Goal: Obtain resource: Download file/media

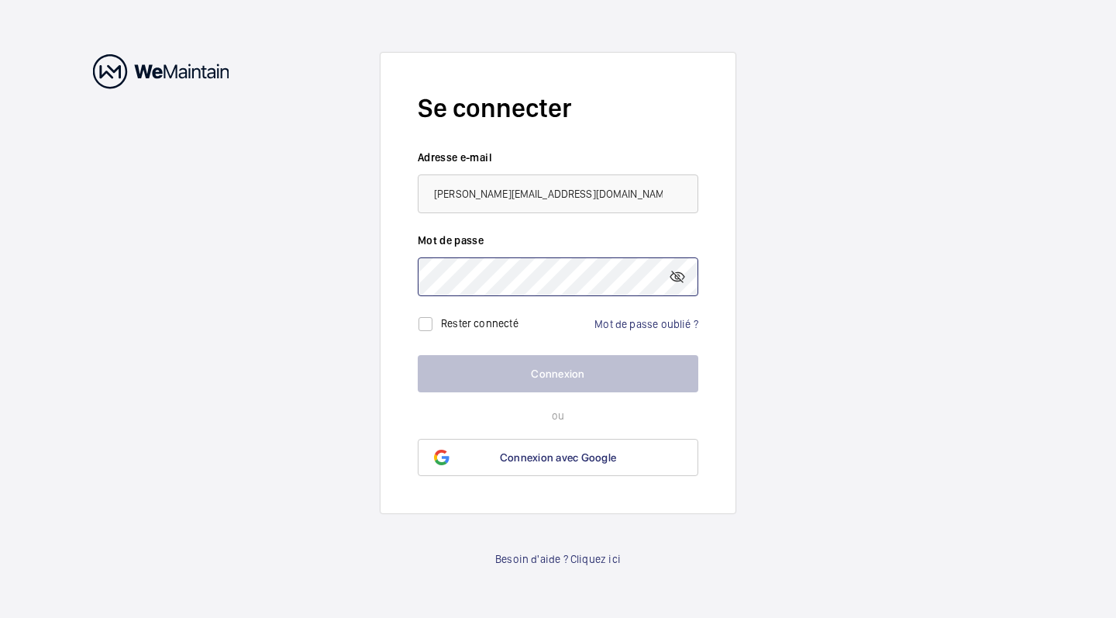
click at [558, 373] on button "Connexion" at bounding box center [558, 373] width 281 height 37
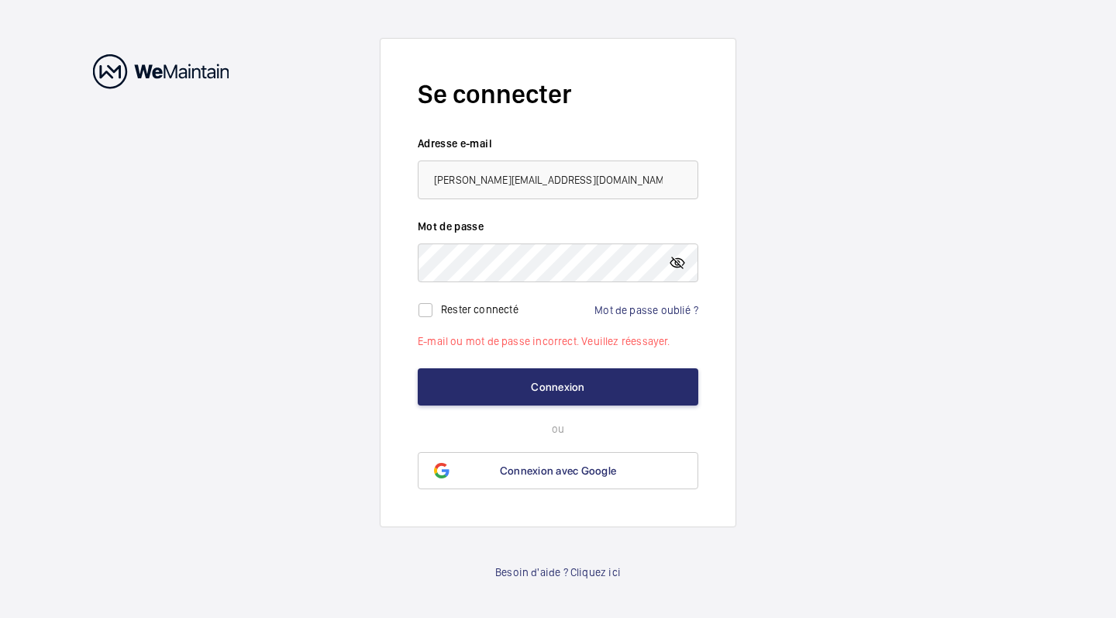
click at [675, 267] on mat-icon at bounding box center [677, 262] width 19 height 19
click at [546, 396] on button "Connexion" at bounding box center [558, 386] width 281 height 37
click at [547, 385] on button "Connexion" at bounding box center [558, 386] width 281 height 37
click at [539, 177] on input "[PERSON_NAME][EMAIL_ADDRESS][DOMAIN_NAME]" at bounding box center [558, 179] width 281 height 39
type input "[PERSON_NAME][EMAIL_ADDRESS][DOMAIN_NAME]"
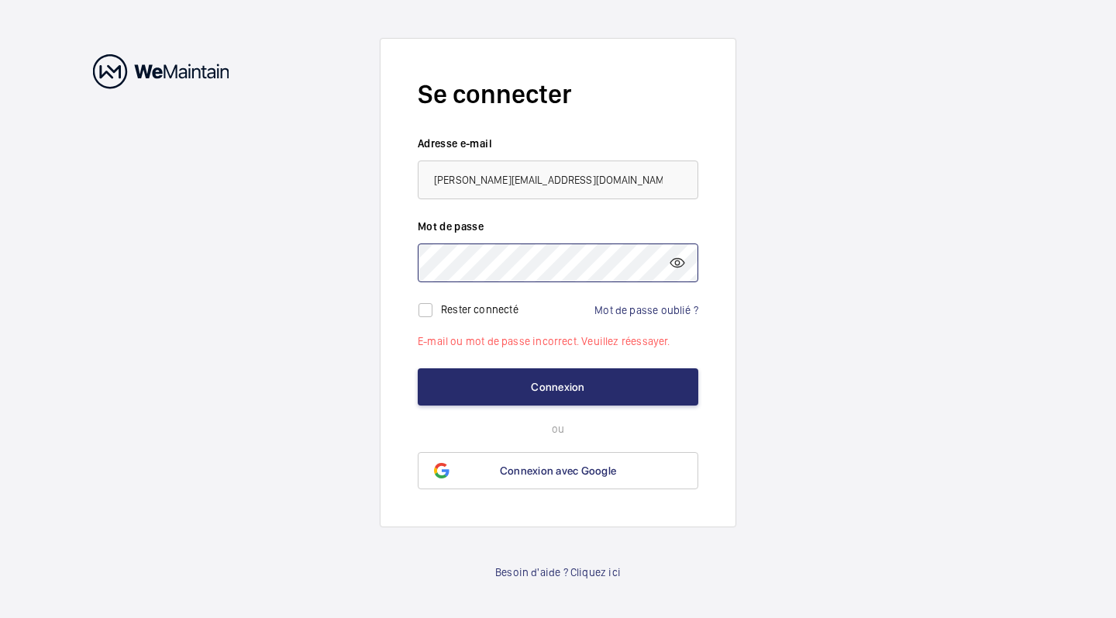
click at [558, 387] on button "Connexion" at bounding box center [558, 386] width 281 height 37
click at [636, 387] on button "Connexion" at bounding box center [558, 386] width 281 height 37
click at [633, 387] on button "Connexion" at bounding box center [558, 386] width 281 height 37
click at [543, 371] on button "Connexion" at bounding box center [558, 386] width 281 height 37
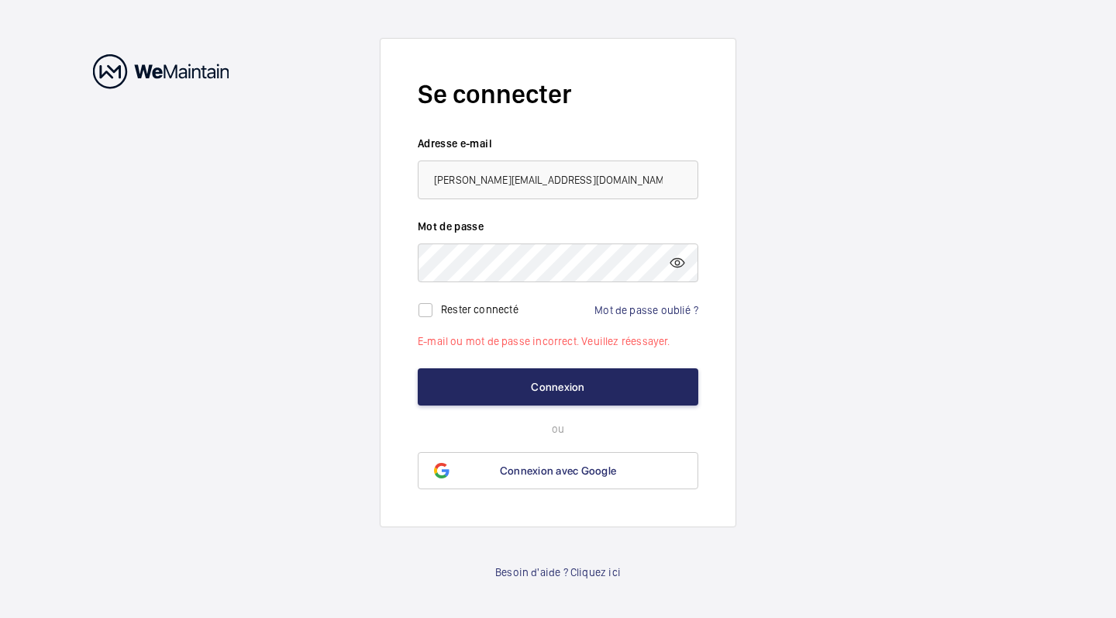
click at [543, 371] on button "Connexion" at bounding box center [558, 386] width 281 height 37
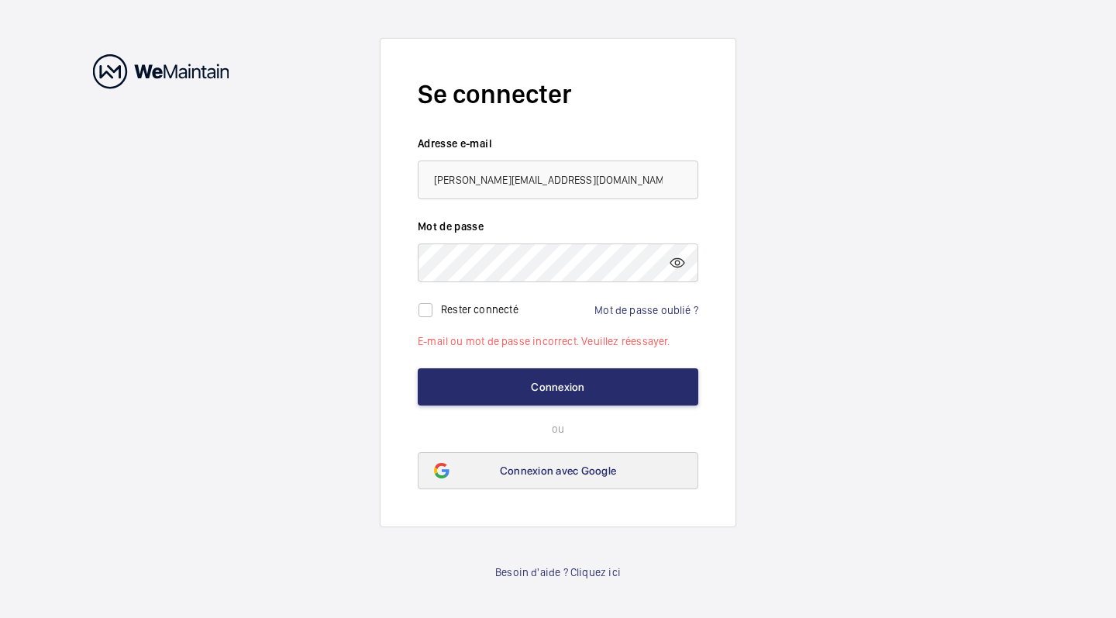
click at [539, 461] on link "Connexion avec Google" at bounding box center [558, 470] width 281 height 37
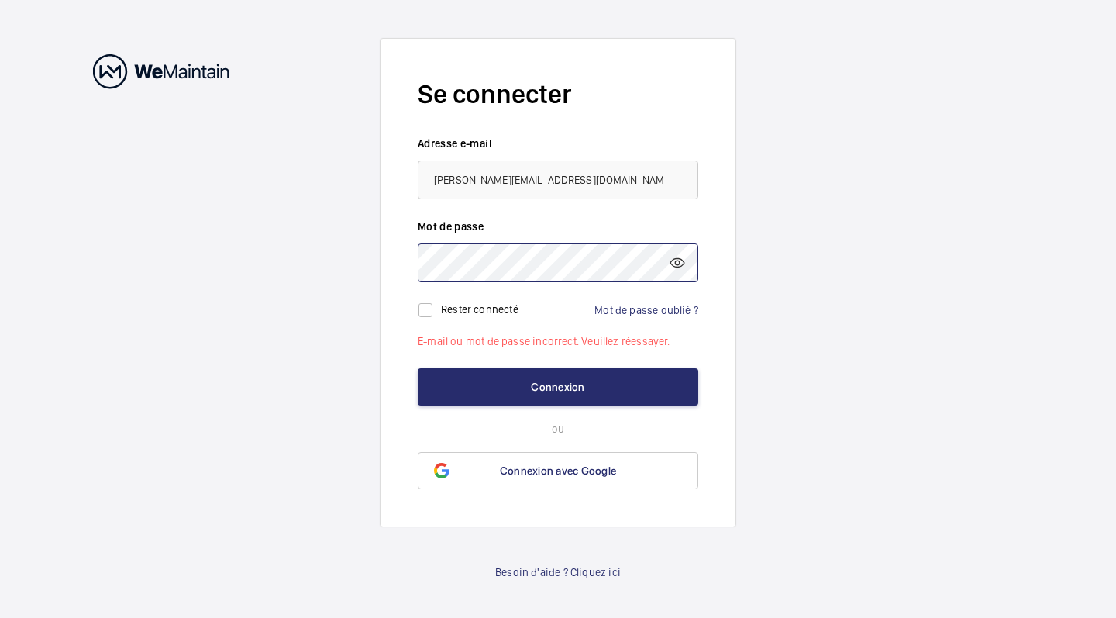
click at [343, 250] on wm-front-auth-container "Se connecter Adresse e-mail kelly.sagres@cooklane.com Mot de passe Rester conne…" at bounding box center [558, 309] width 1116 height 618
click at [450, 386] on button "Connexion" at bounding box center [558, 386] width 281 height 37
click at [617, 310] on link "Mot de passe oublié ?" at bounding box center [646, 310] width 104 height 12
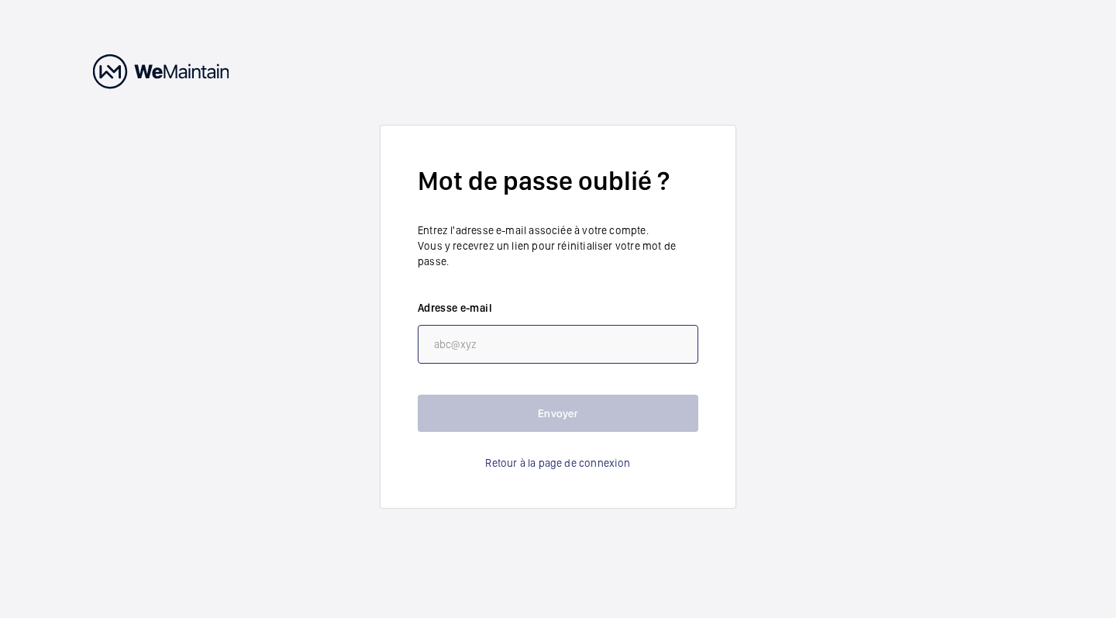
click at [574, 339] on input "email" at bounding box center [558, 344] width 281 height 39
type input "kelly.sagres"
type input "[PERSON_NAME][EMAIL_ADDRESS][DOMAIN_NAME]"
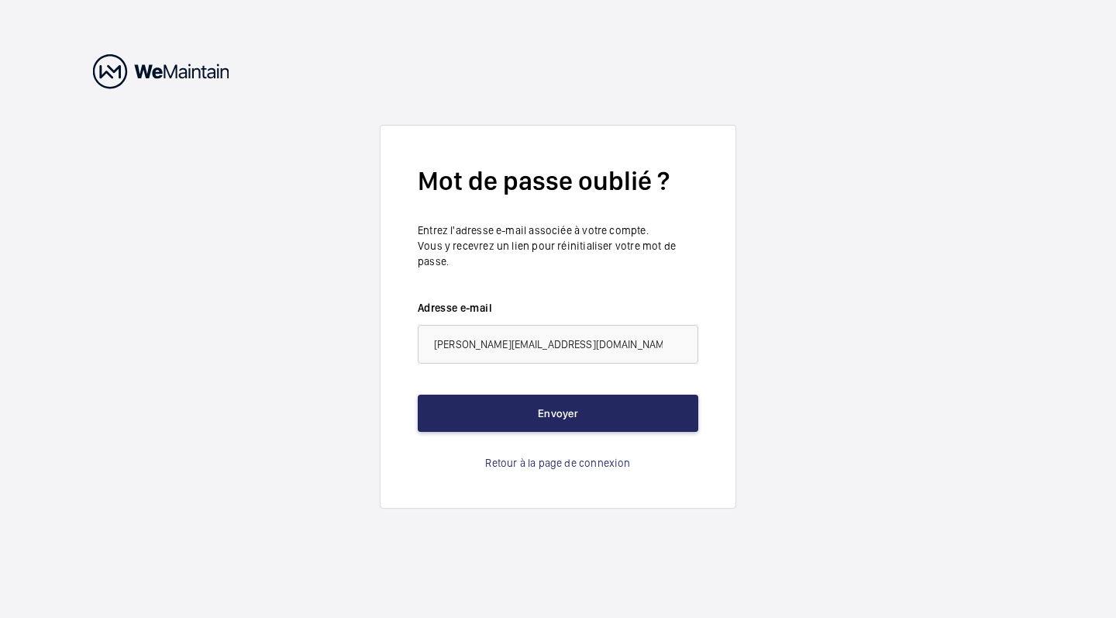
click at [583, 416] on button "Envoyer" at bounding box center [558, 412] width 281 height 37
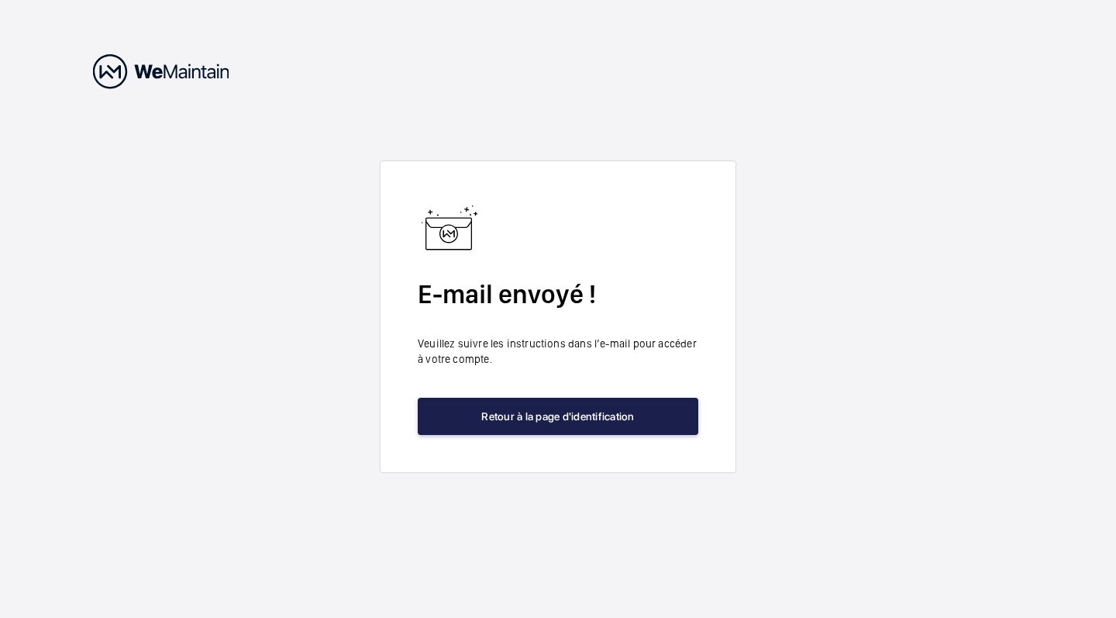
click at [583, 416] on button "Retour à la page d'identification" at bounding box center [558, 416] width 281 height 37
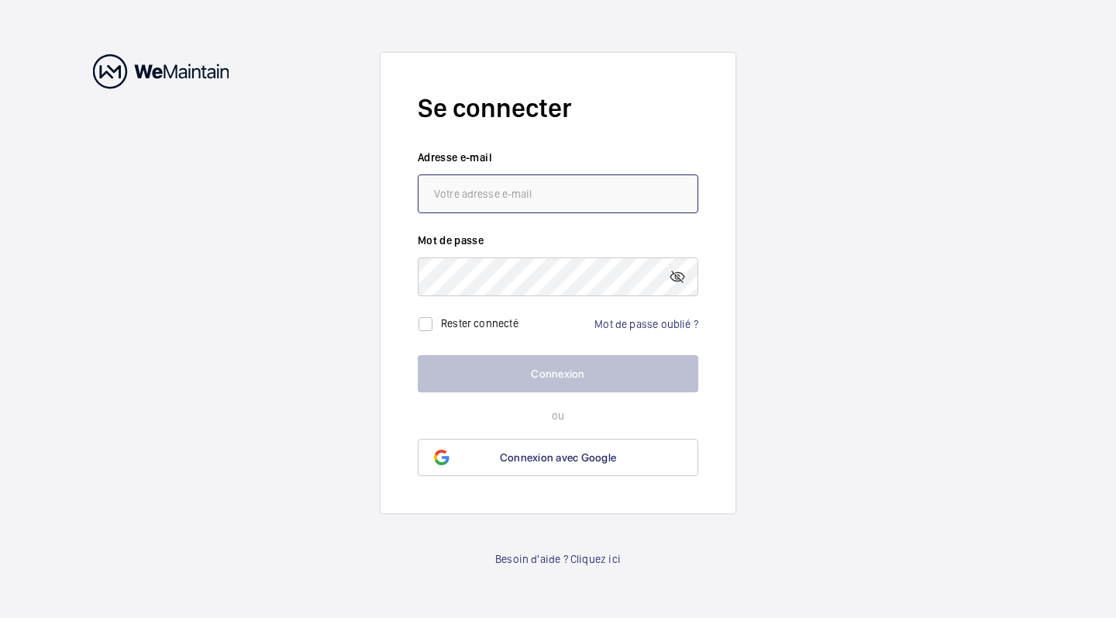
type input "[PERSON_NAME][EMAIL_ADDRESS][DOMAIN_NAME]"
click at [558, 373] on button "Connexion" at bounding box center [558, 373] width 281 height 37
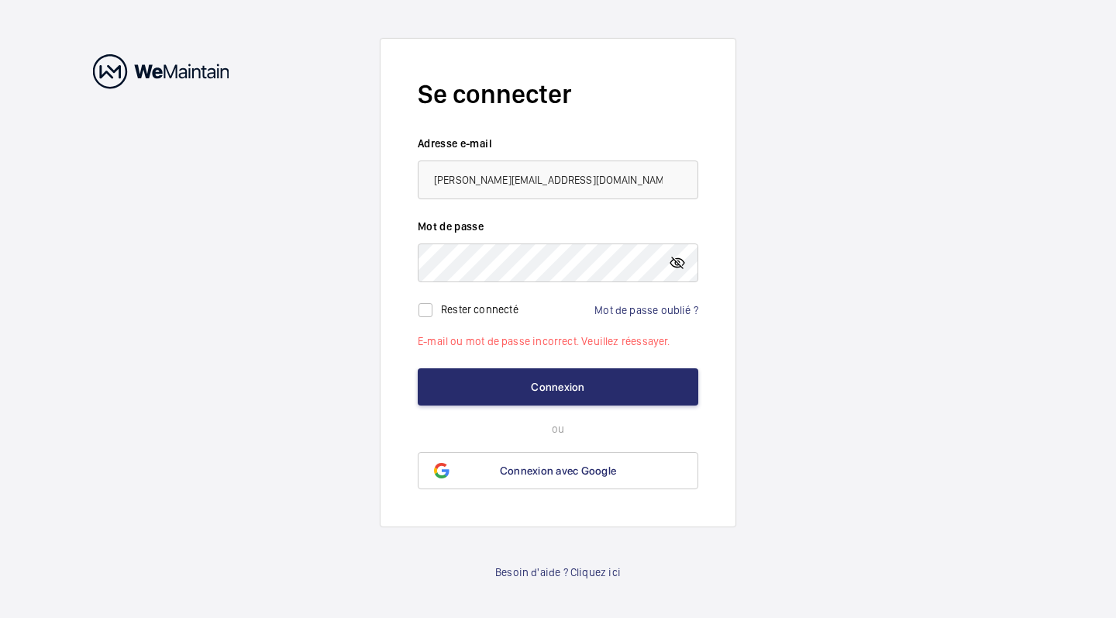
click at [670, 262] on mat-icon at bounding box center [677, 262] width 19 height 19
click at [558, 387] on button "Connexion" at bounding box center [558, 386] width 281 height 37
click at [460, 367] on form "Se connecter Adresse e-mail [PERSON_NAME][EMAIL_ADDRESS][DOMAIN_NAME] Mot de pa…" at bounding box center [558, 282] width 356 height 489
click at [466, 381] on button "Connexion" at bounding box center [558, 386] width 281 height 37
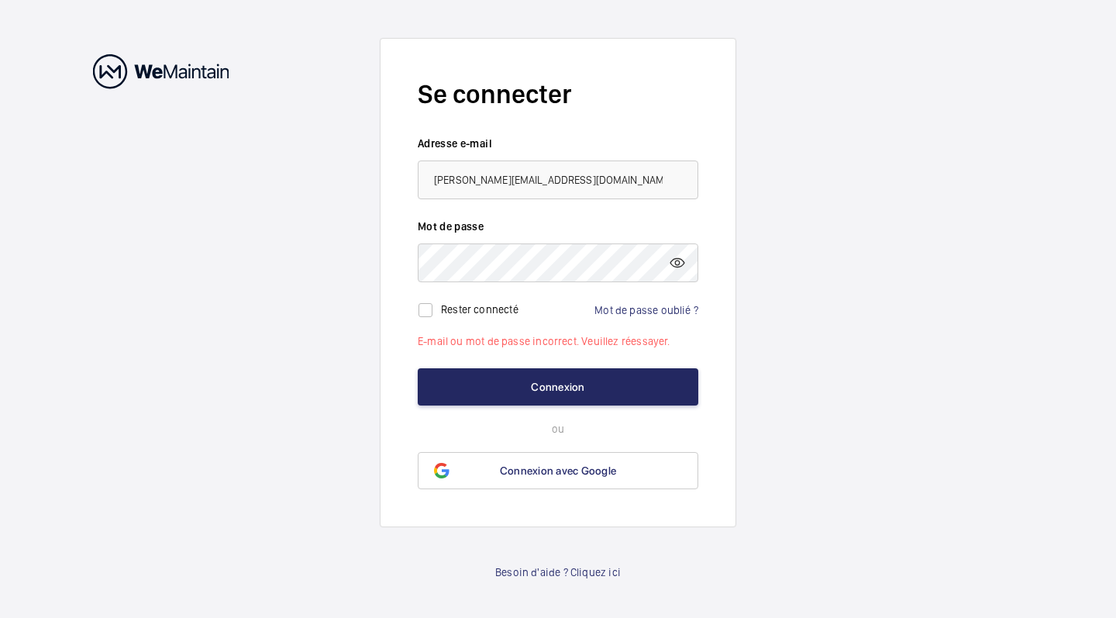
click at [466, 381] on button "Connexion" at bounding box center [558, 386] width 281 height 37
click at [532, 395] on button "Connexion" at bounding box center [558, 386] width 281 height 37
click at [522, 384] on button "Connexion" at bounding box center [558, 386] width 281 height 37
click at [400, 260] on form "Se connecter Adresse e-mail [PERSON_NAME][EMAIL_ADDRESS][DOMAIN_NAME] Mot de pa…" at bounding box center [558, 282] width 356 height 489
click at [558, 387] on button "Connexion" at bounding box center [558, 386] width 281 height 37
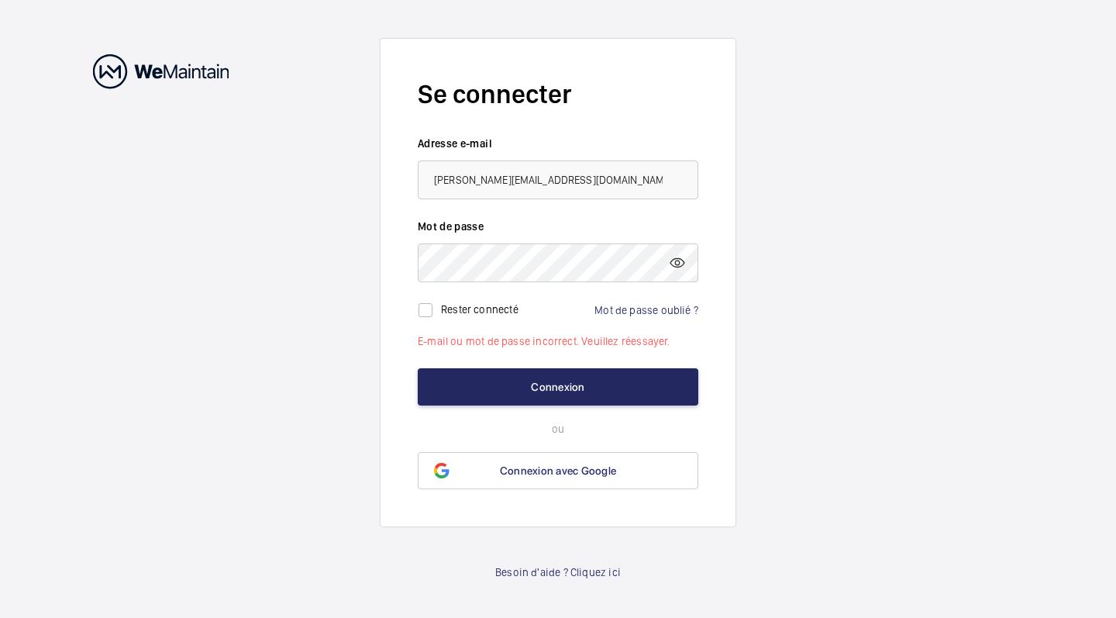
click at [444, 381] on button "Connexion" at bounding box center [558, 386] width 281 height 37
click at [603, 309] on link "Mot de passe oublié ?" at bounding box center [646, 310] width 104 height 12
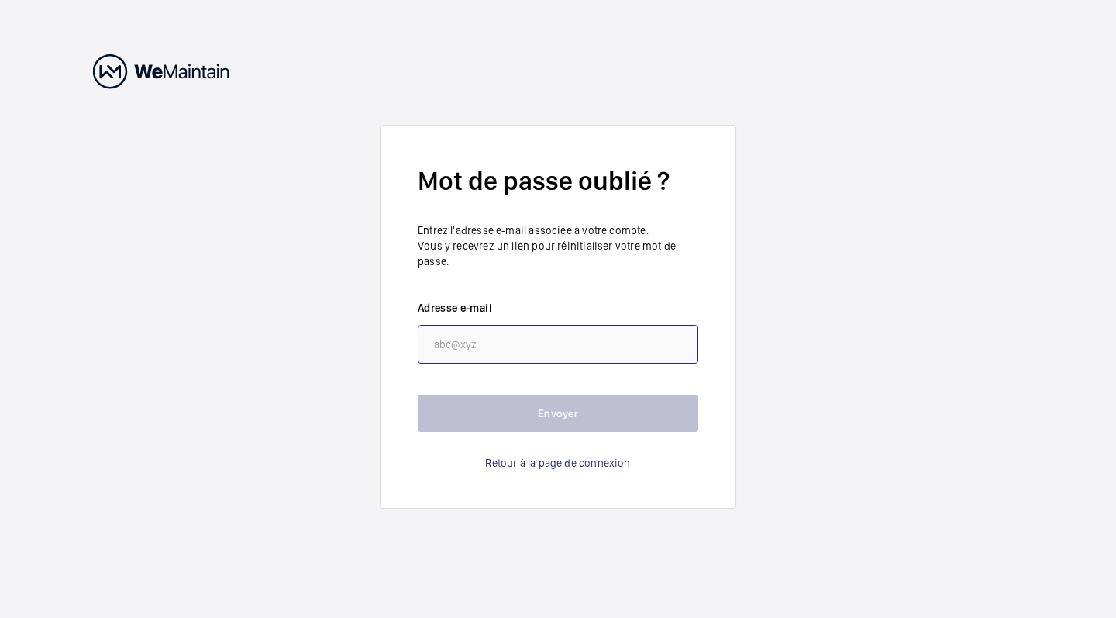
click at [573, 352] on input "email" at bounding box center [558, 344] width 281 height 39
type input "[PERSON_NAME]"
type input "[PERSON_NAME][EMAIL_ADDRESS][DOMAIN_NAME]"
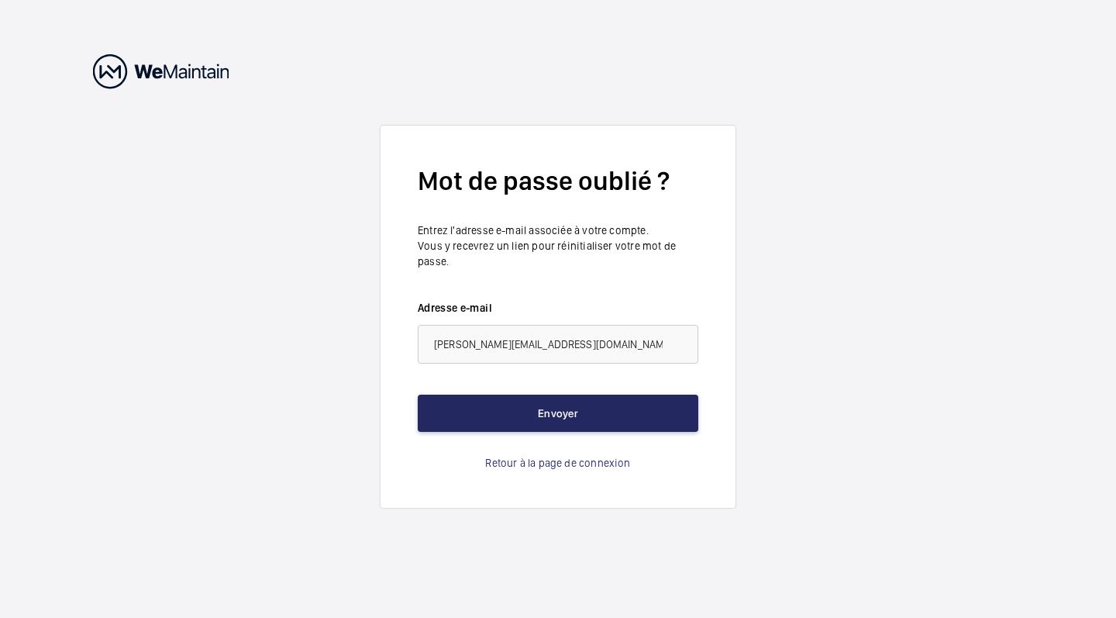
click at [549, 418] on button "Envoyer" at bounding box center [558, 412] width 281 height 37
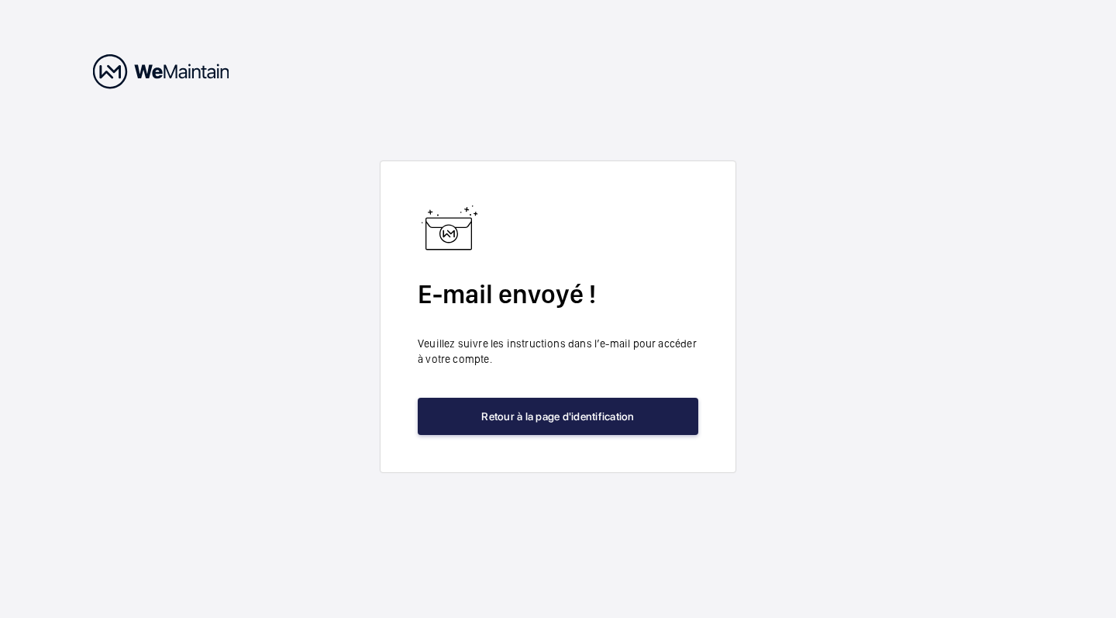
click at [549, 418] on button "Retour à la page d'identification" at bounding box center [558, 416] width 281 height 37
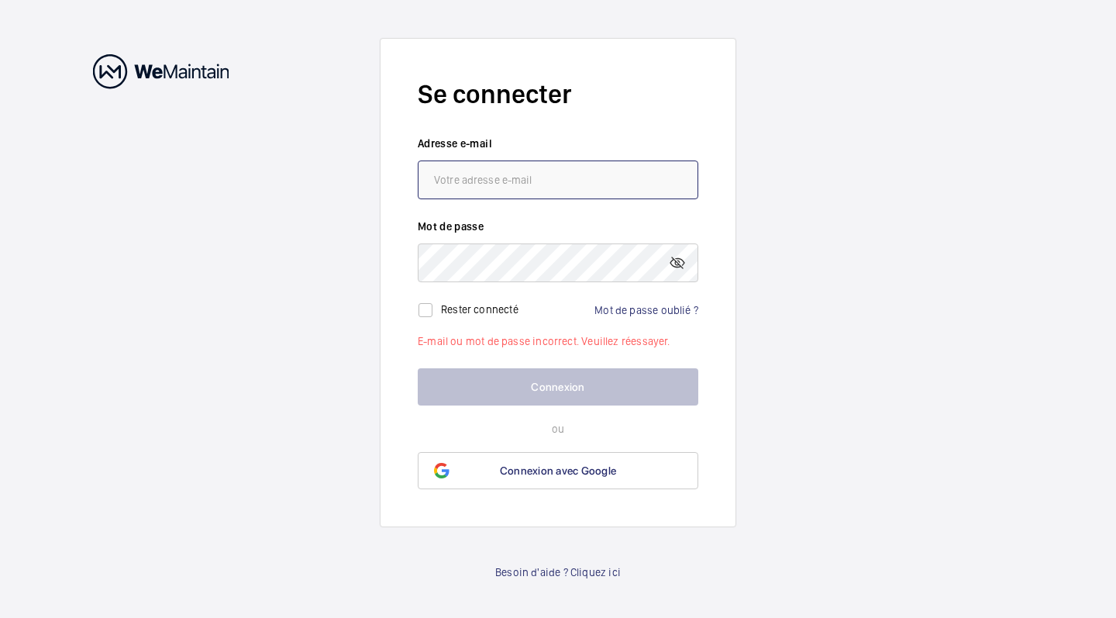
paste input "[EMAIL_ADDRESS][DOMAIN_NAME]"
type input "[EMAIL_ADDRESS][DOMAIN_NAME]"
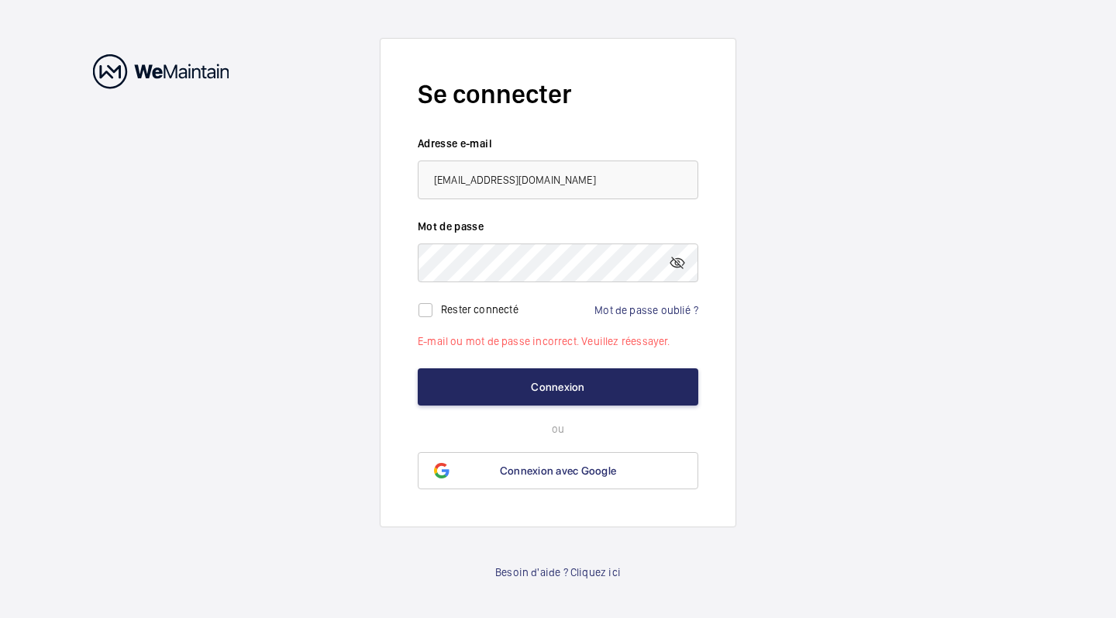
click at [519, 398] on button "Connexion" at bounding box center [558, 386] width 281 height 37
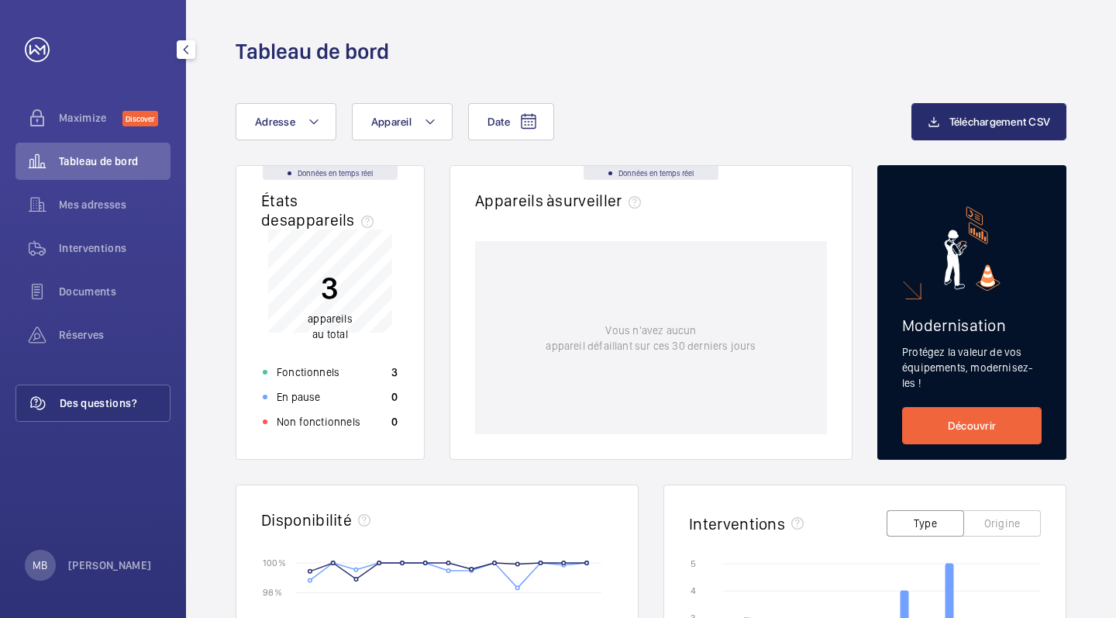
click at [146, 401] on span "Des questions?" at bounding box center [115, 402] width 110 height 15
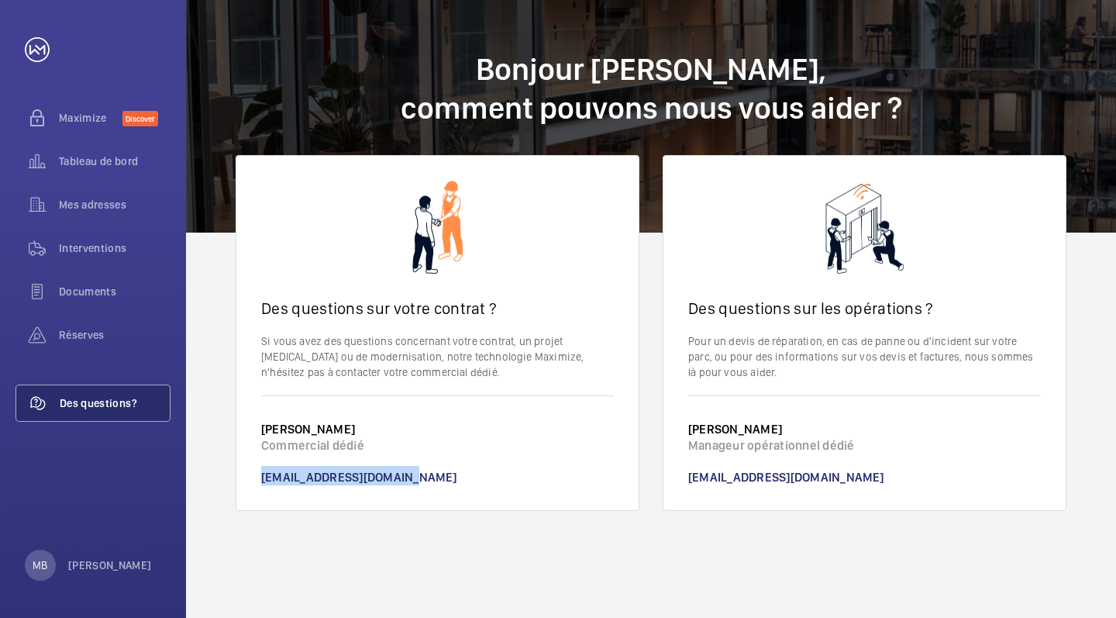
drag, startPoint x: 425, startPoint y: 477, endPoint x: 253, endPoint y: 469, distance: 172.3
click at [253, 469] on wm-front-card-footer "[PERSON_NAME] Commercial dédié [EMAIL_ADDRESS][DOMAIN_NAME]" at bounding box center [437, 452] width 402 height 115
copy link "[EMAIL_ADDRESS][DOMAIN_NAME]"
click at [138, 284] on span "Documents" at bounding box center [115, 291] width 112 height 15
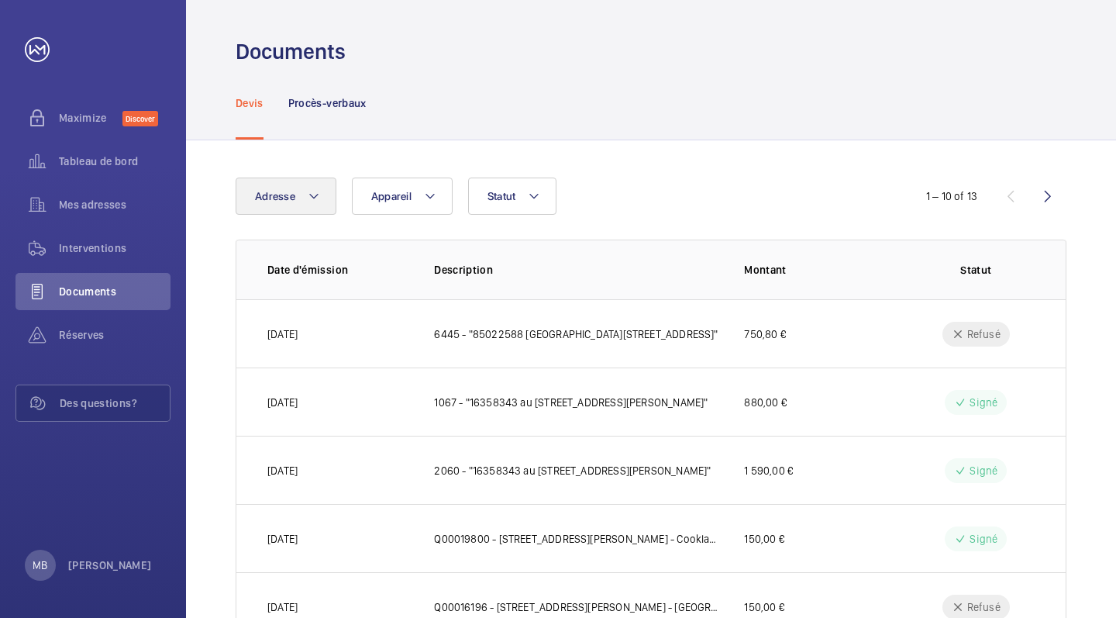
click at [310, 196] on mat-icon at bounding box center [314, 196] width 12 height 19
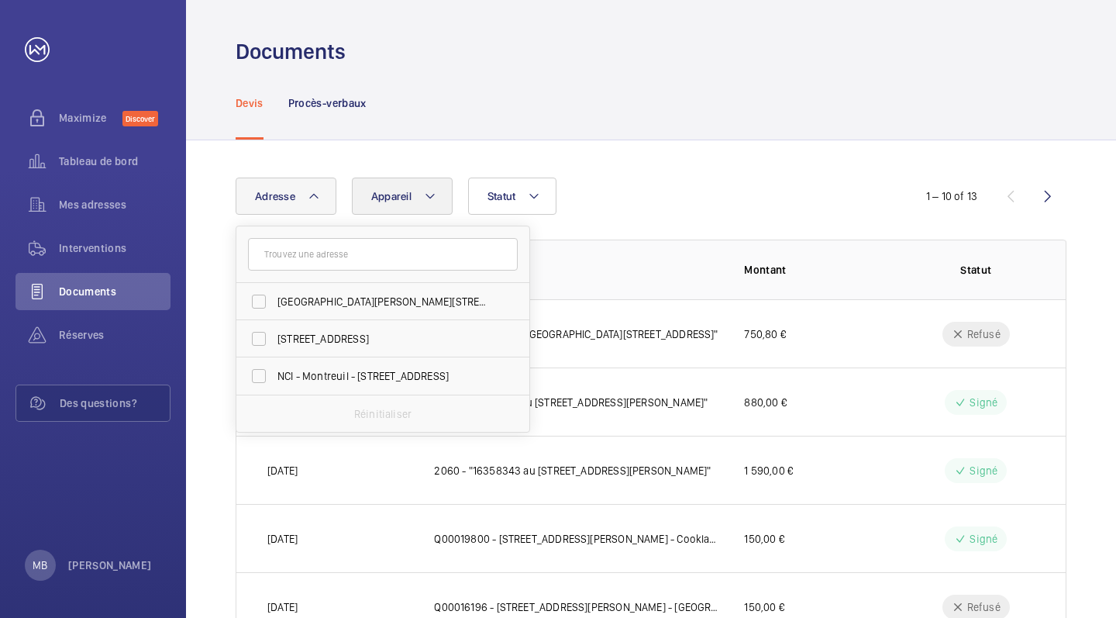
click at [397, 195] on span "Appareil" at bounding box center [391, 196] width 40 height 12
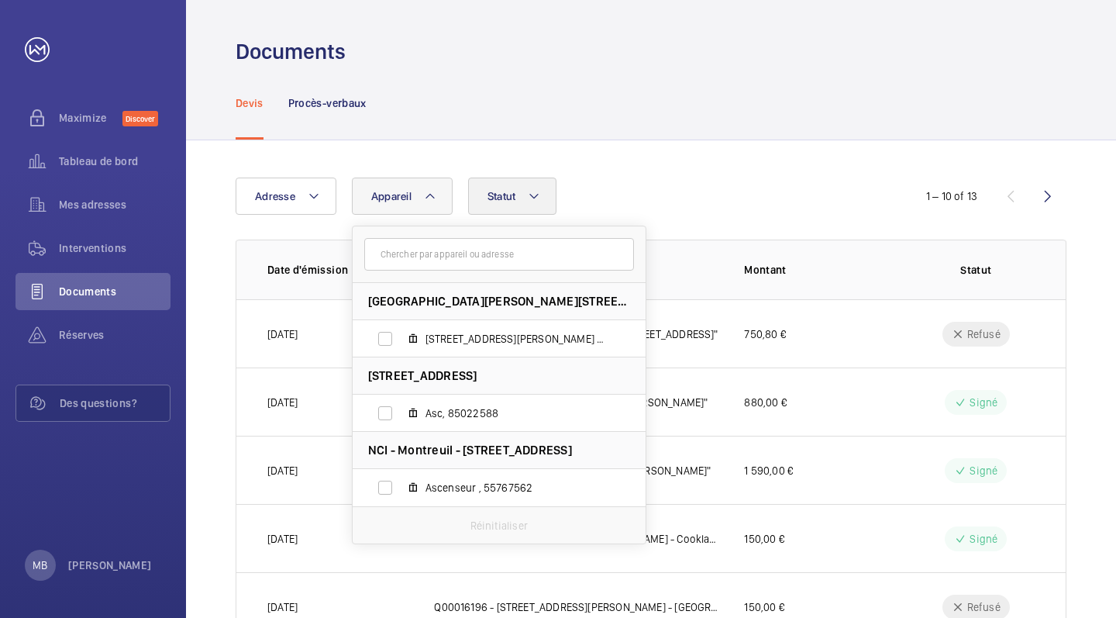
click at [508, 184] on button "Statut" at bounding box center [512, 195] width 89 height 37
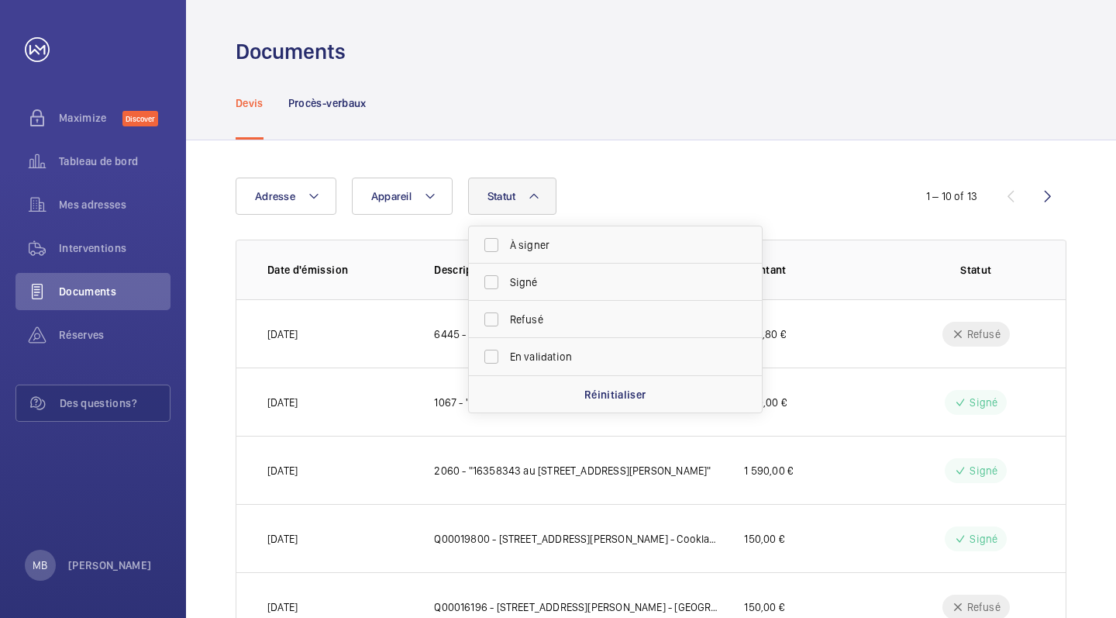
click at [508, 184] on button "Statut" at bounding box center [512, 195] width 89 height 37
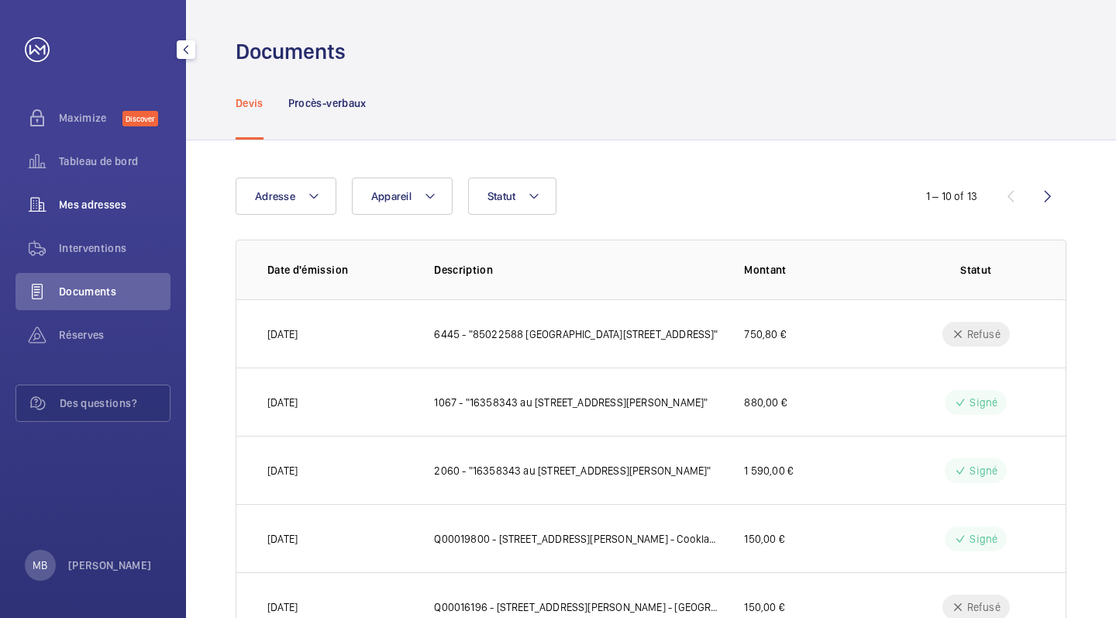
click at [143, 200] on span "Mes adresses" at bounding box center [115, 204] width 112 height 15
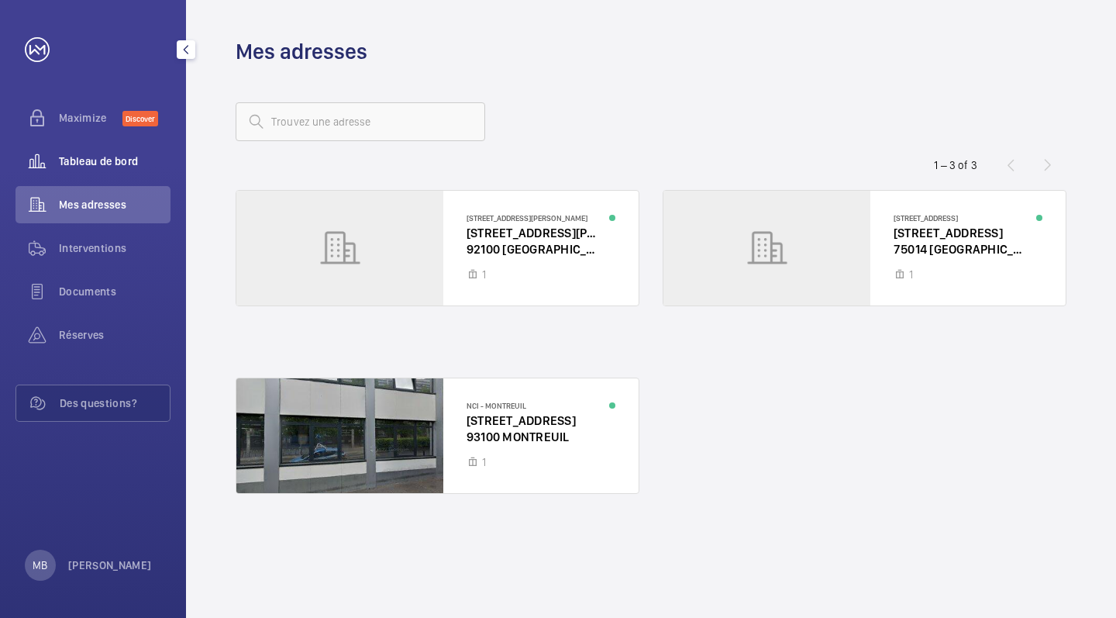
click at [137, 169] on div "Tableau de bord" at bounding box center [92, 161] width 155 height 37
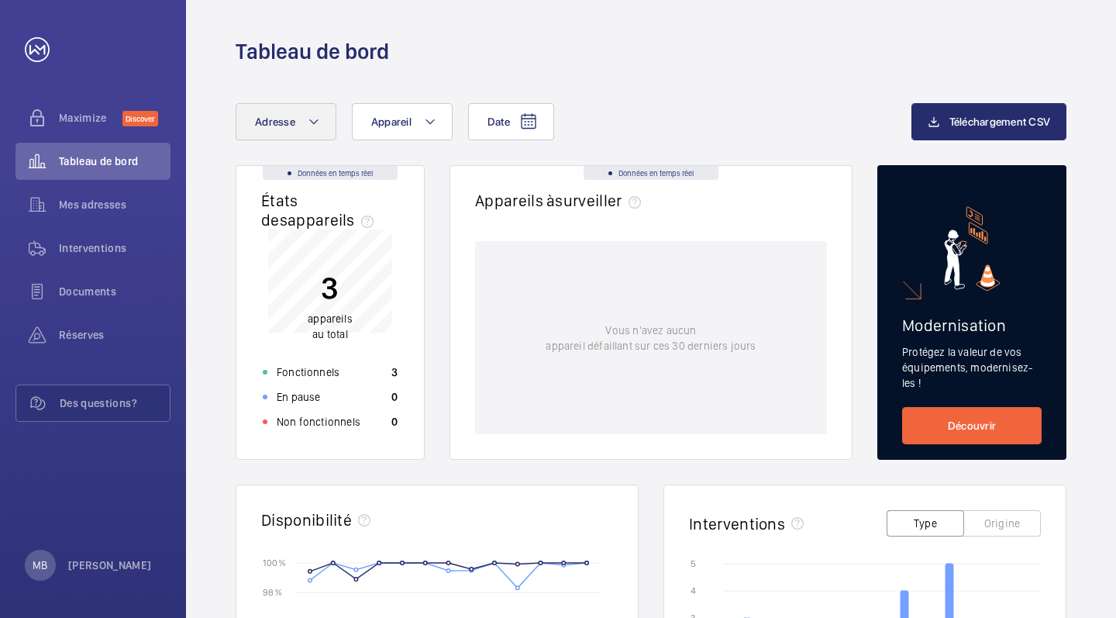
click at [301, 111] on button "Adresse" at bounding box center [286, 121] width 101 height 37
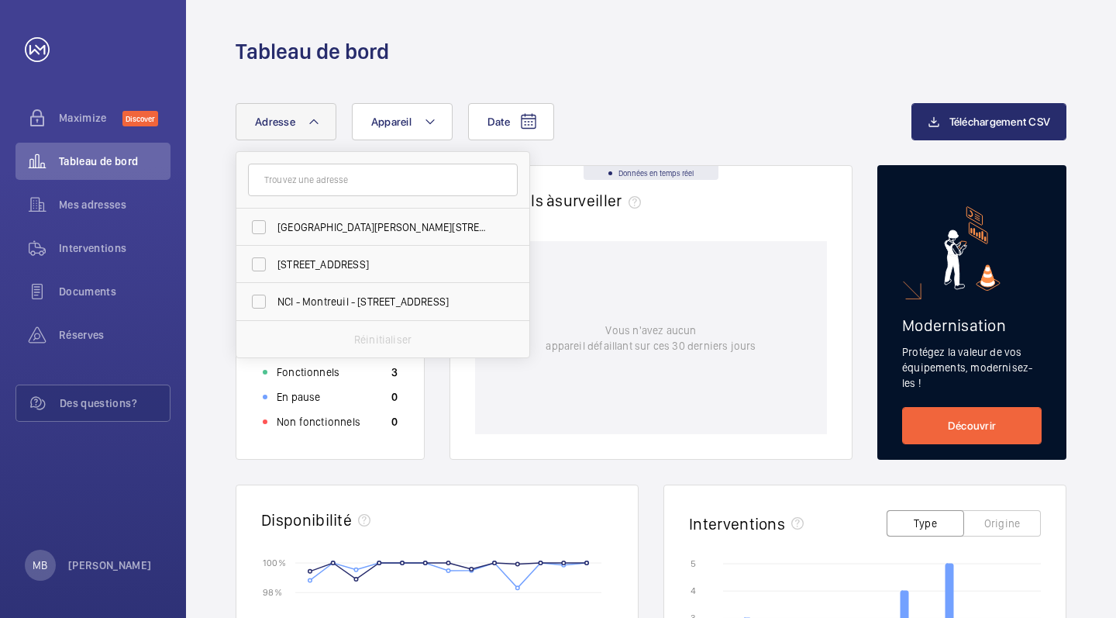
click at [302, 111] on button "Adresse" at bounding box center [286, 121] width 101 height 37
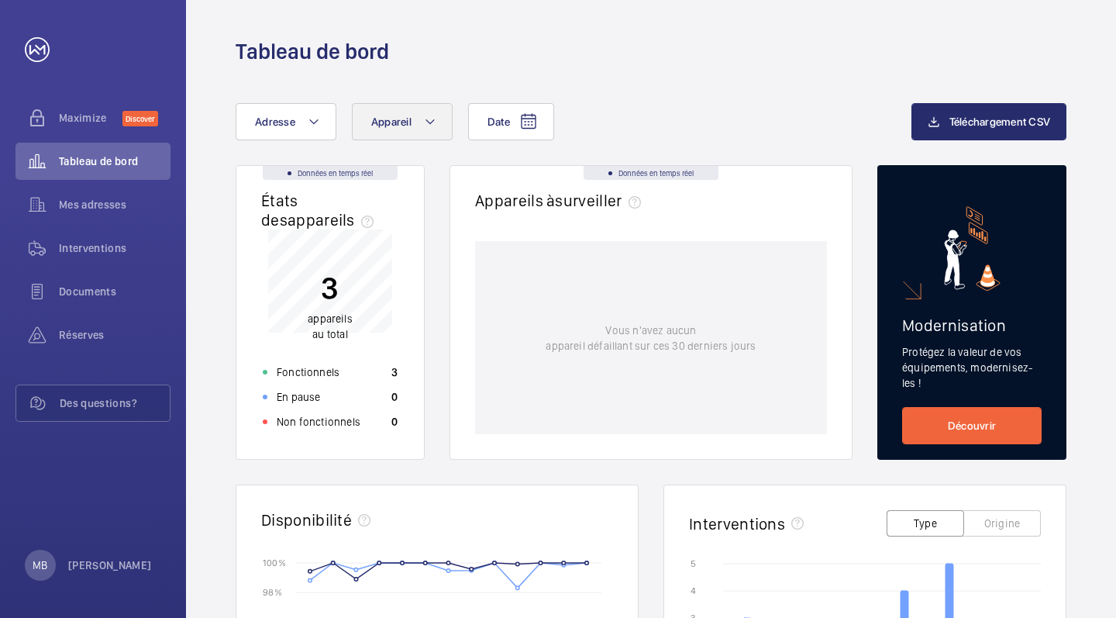
click at [392, 115] on button "Appareil" at bounding box center [402, 121] width 101 height 37
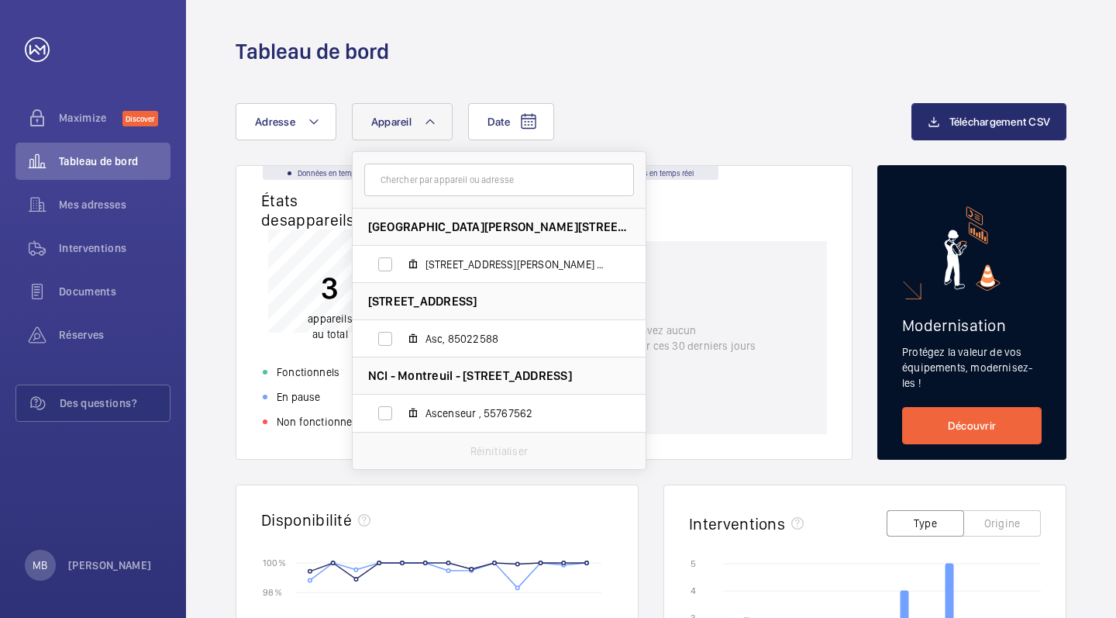
click at [392, 115] on button "Appareil" at bounding box center [402, 121] width 101 height 37
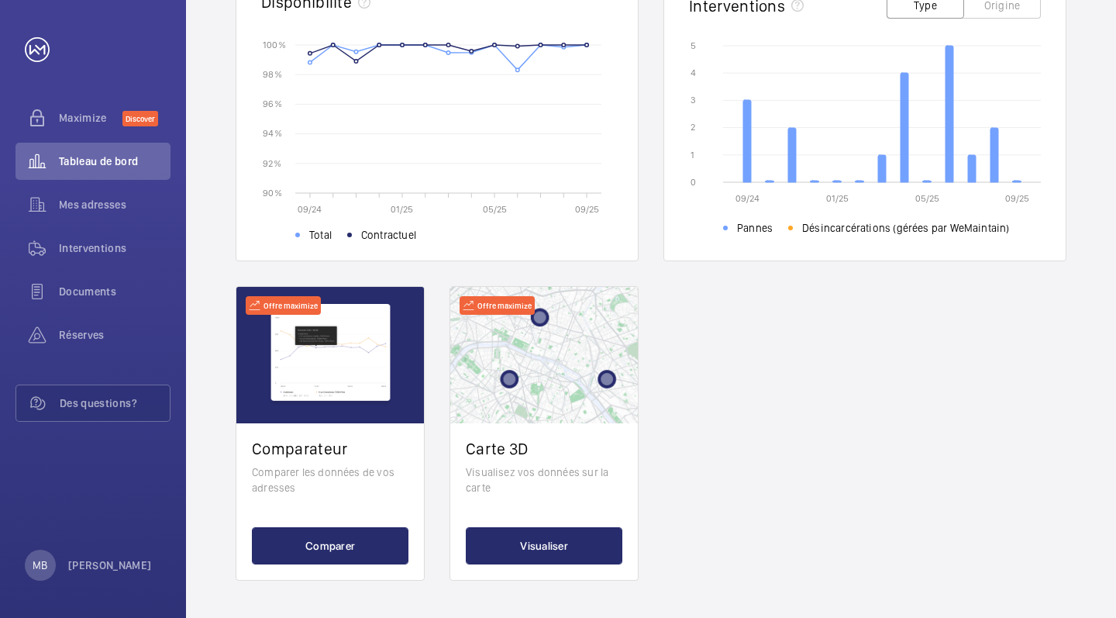
scroll to position [518, 0]
click at [128, 208] on span "Mes adresses" at bounding box center [115, 204] width 112 height 15
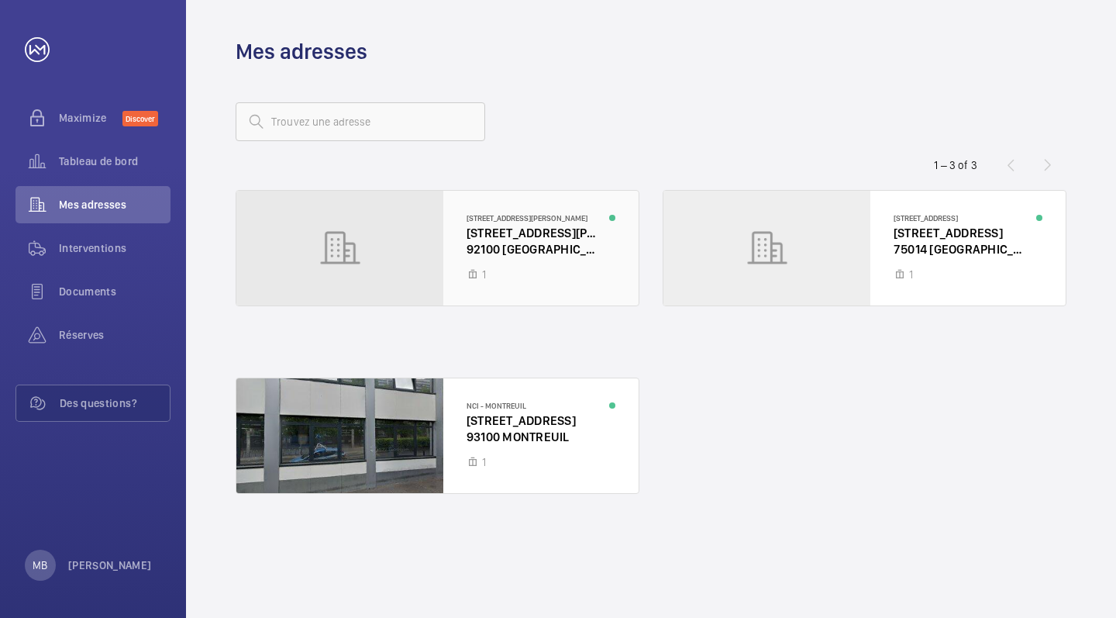
click at [356, 267] on div at bounding box center [437, 248] width 402 height 115
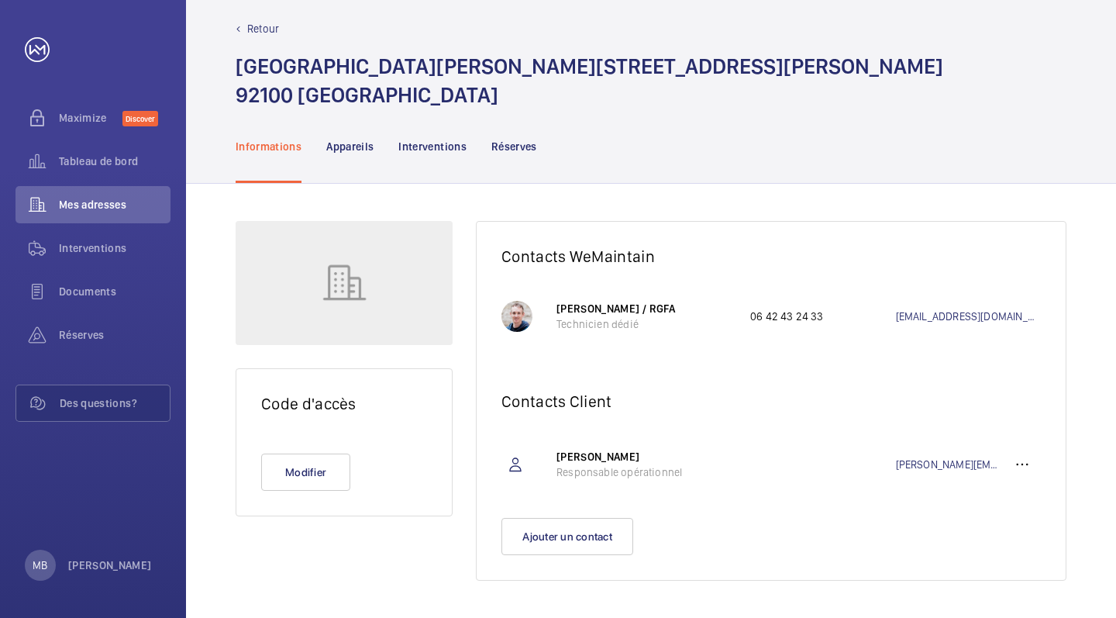
scroll to position [45, 0]
click at [360, 144] on p "Appareils" at bounding box center [349, 146] width 47 height 15
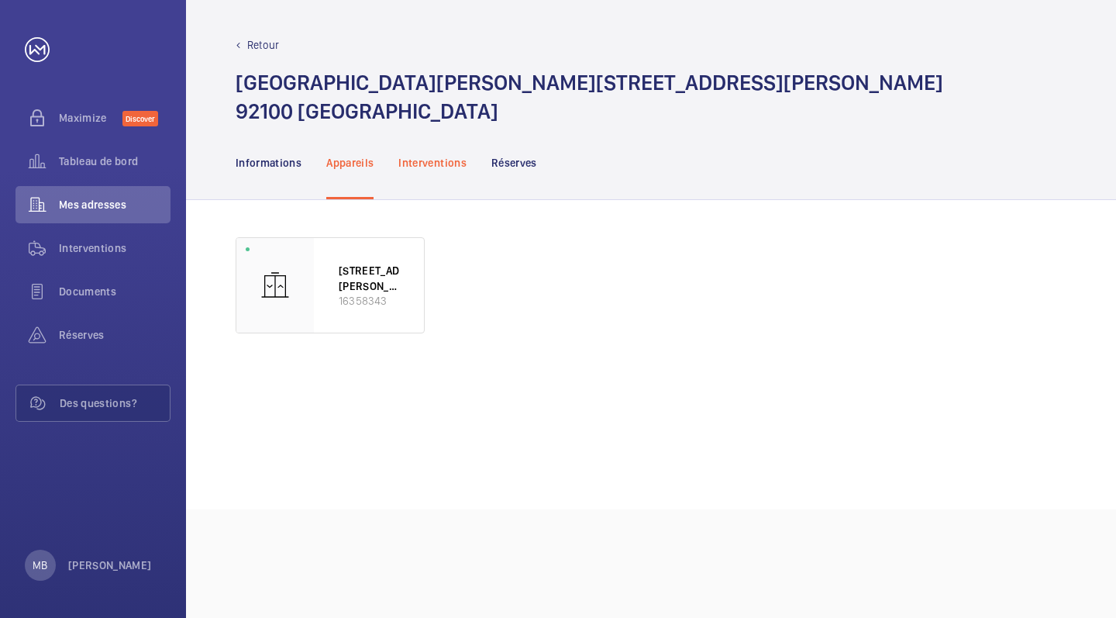
click at [436, 199] on div "Interventions" at bounding box center [432, 163] width 68 height 74
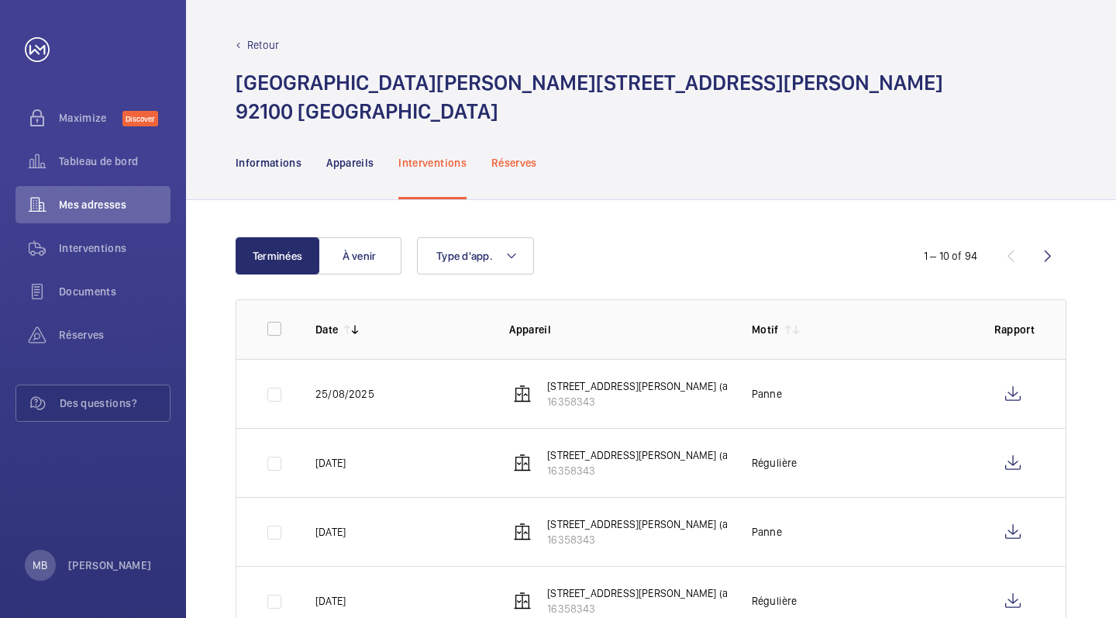
click at [494, 170] on p "Réserves" at bounding box center [514, 162] width 46 height 15
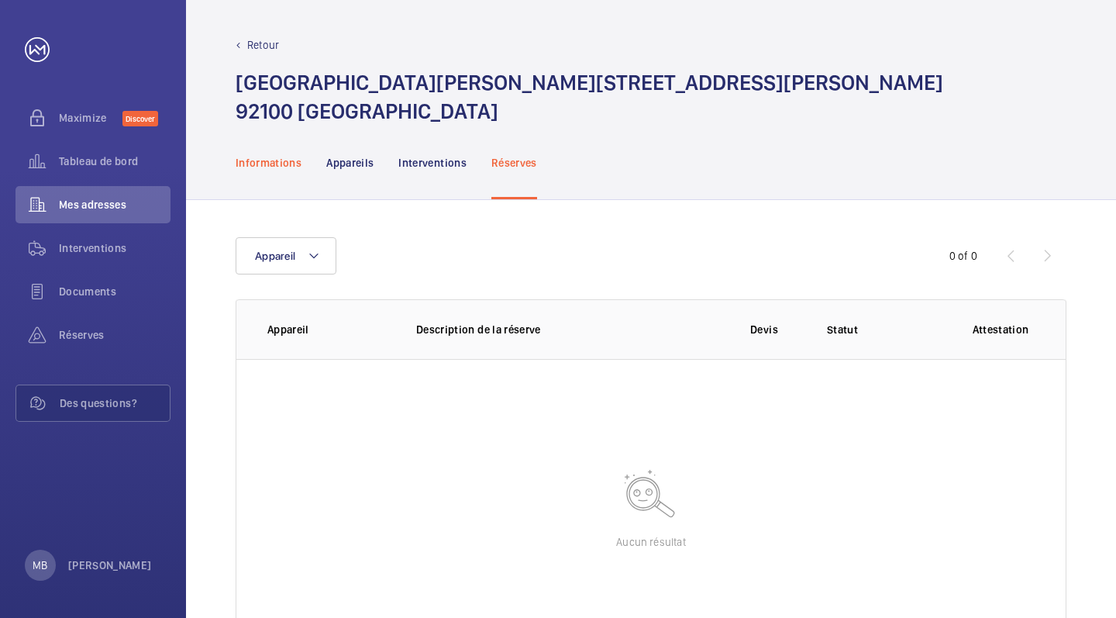
click at [267, 170] on p "Informations" at bounding box center [269, 162] width 66 height 15
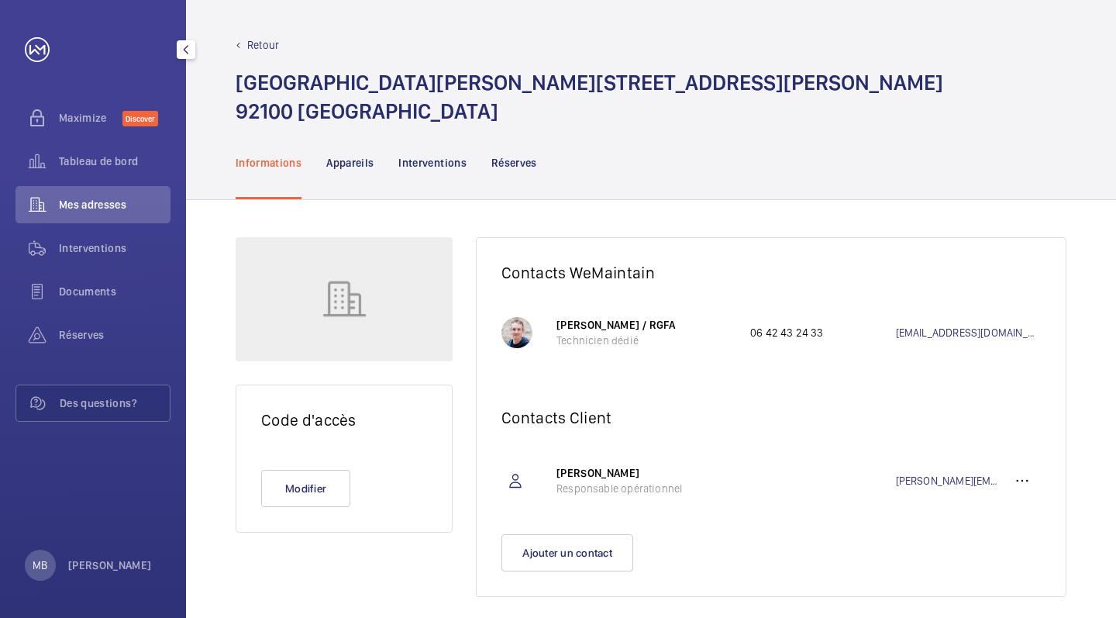
click at [105, 205] on span "Mes adresses" at bounding box center [115, 204] width 112 height 15
click at [142, 246] on span "Interventions" at bounding box center [115, 247] width 112 height 15
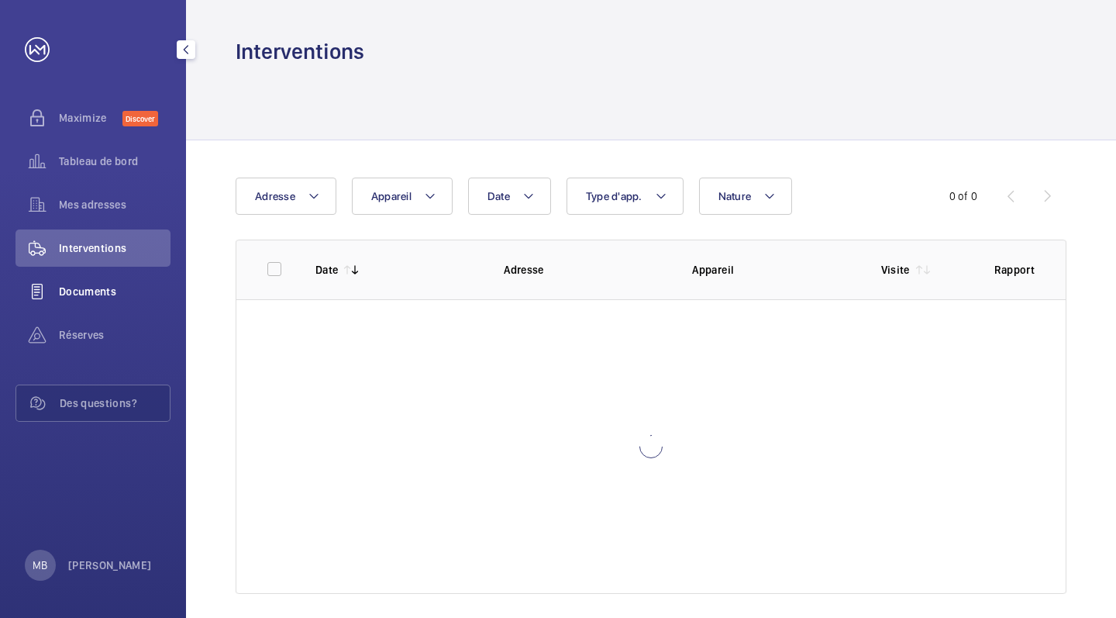
click at [127, 300] on div "Documents" at bounding box center [92, 291] width 155 height 37
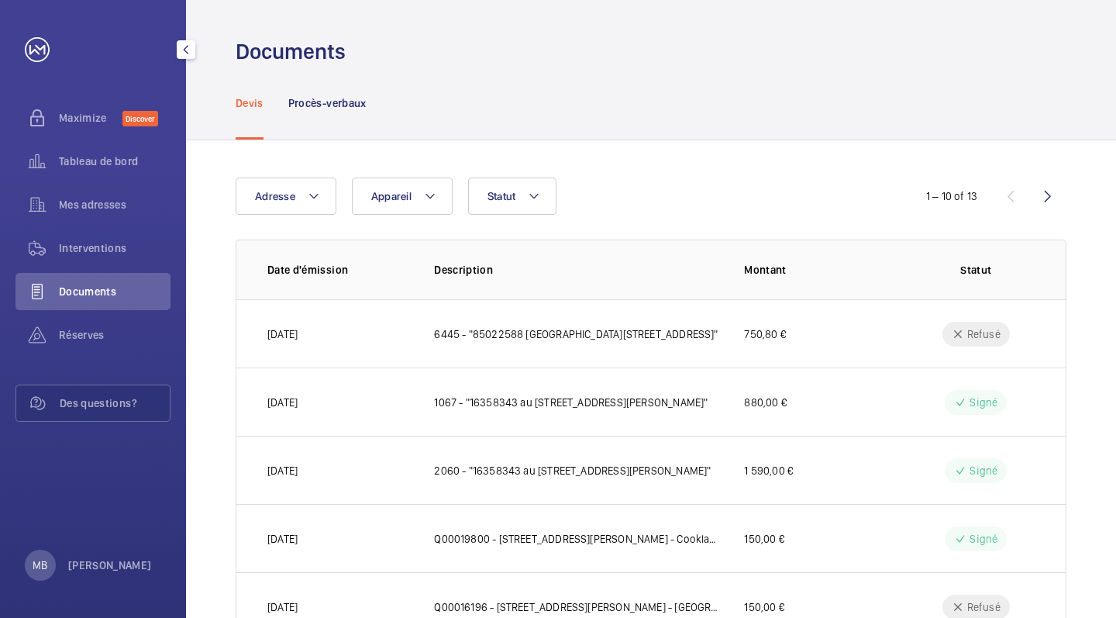
click at [127, 300] on div "Documents" at bounding box center [92, 291] width 155 height 37
click at [329, 104] on p "Procès-verbaux" at bounding box center [327, 102] width 78 height 15
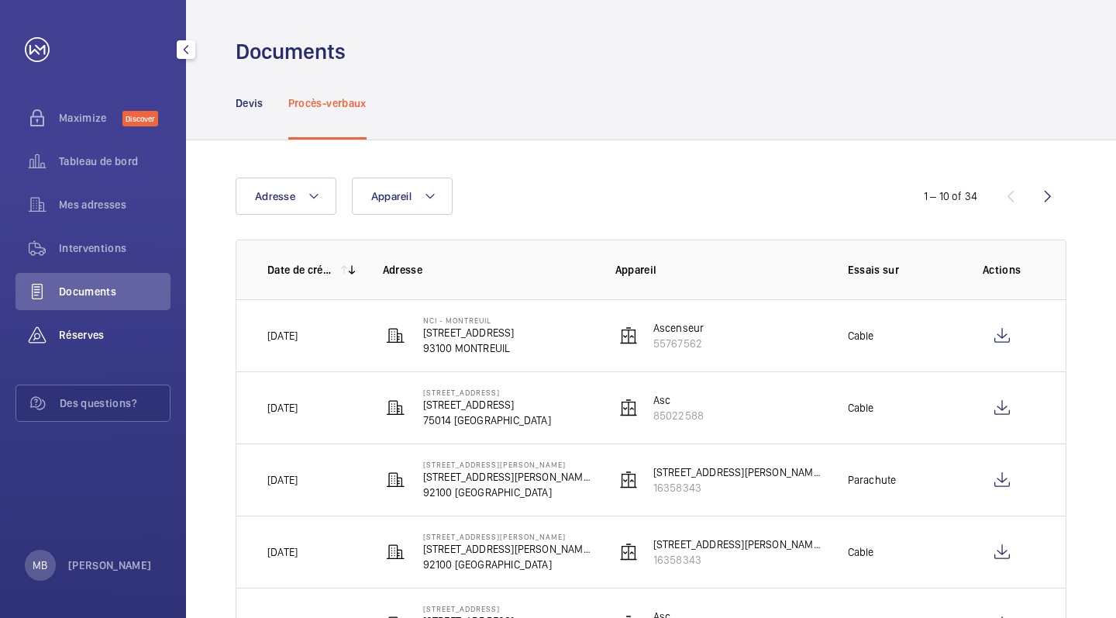
click at [123, 340] on span "Réserves" at bounding box center [115, 334] width 112 height 15
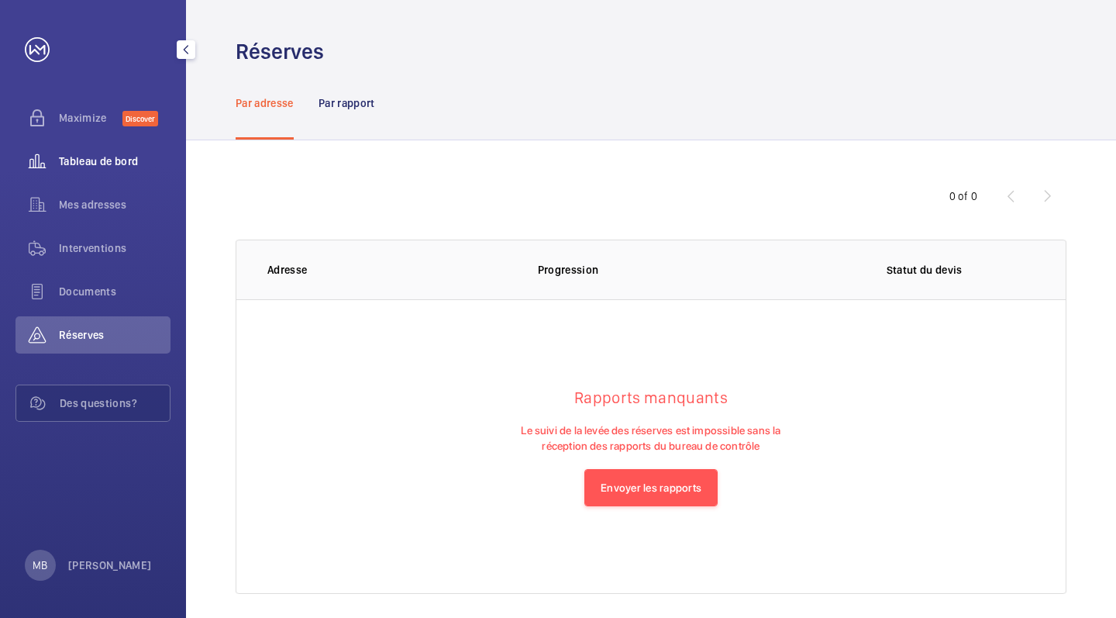
click at [132, 168] on span "Tableau de bord" at bounding box center [115, 160] width 112 height 15
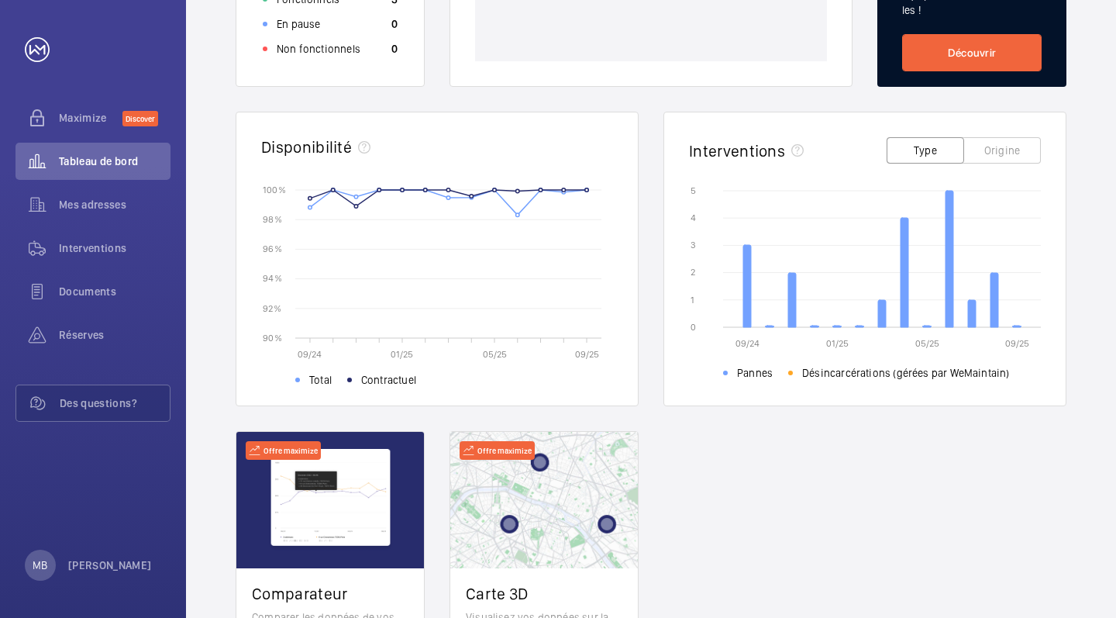
scroll to position [345, 0]
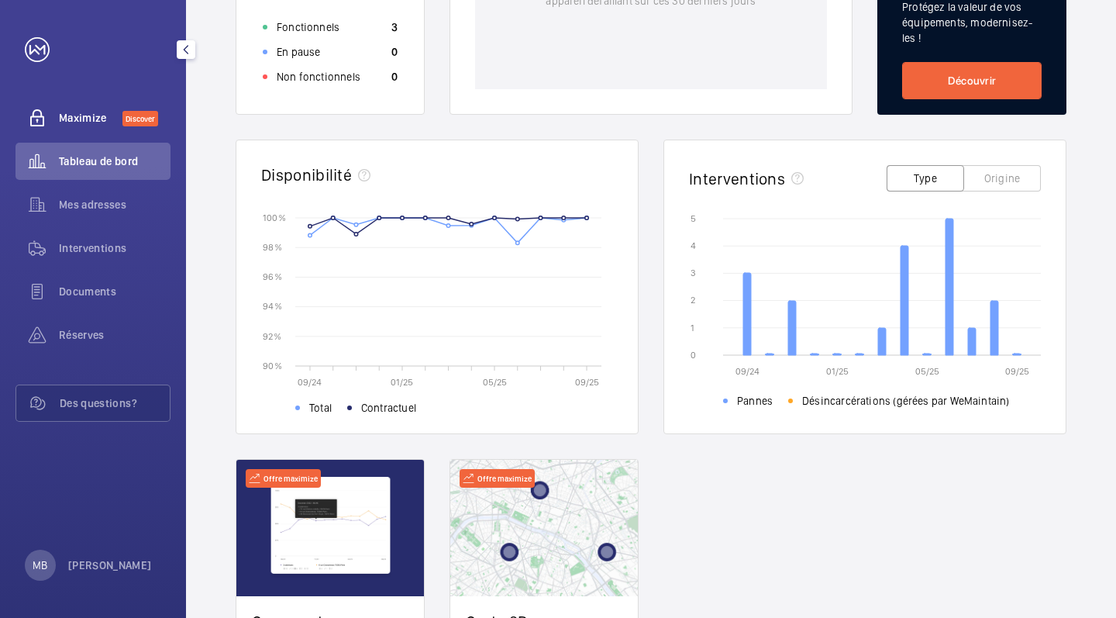
click at [98, 120] on span "Maximize" at bounding box center [91, 117] width 64 height 15
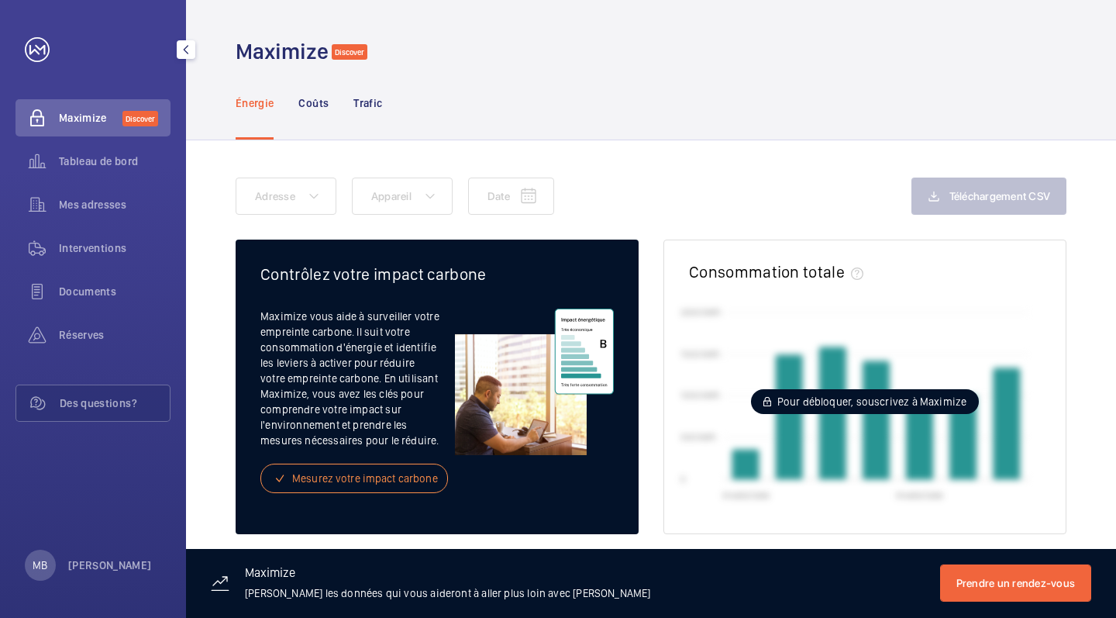
click at [38, 50] on link at bounding box center [37, 49] width 25 height 25
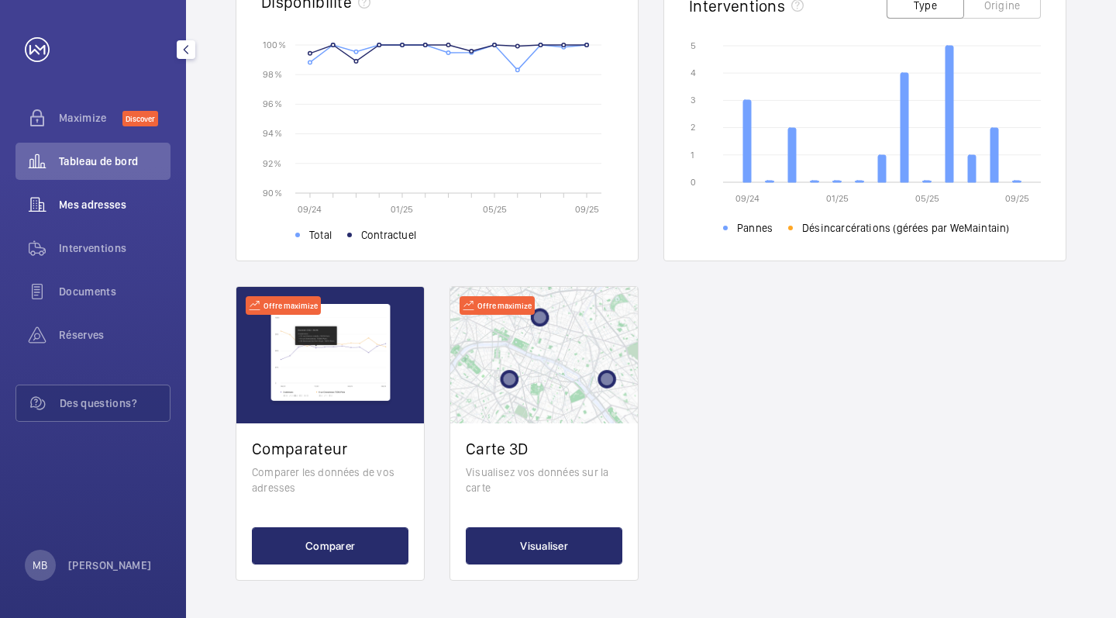
click at [129, 201] on span "Mes adresses" at bounding box center [115, 204] width 112 height 15
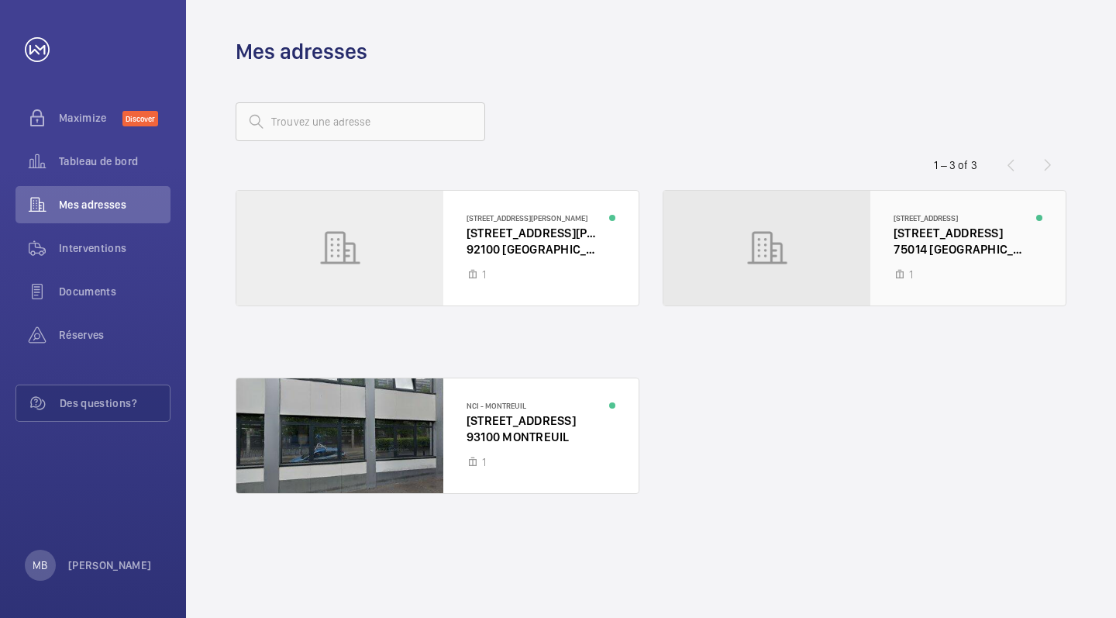
click at [746, 214] on div at bounding box center [864, 248] width 402 height 115
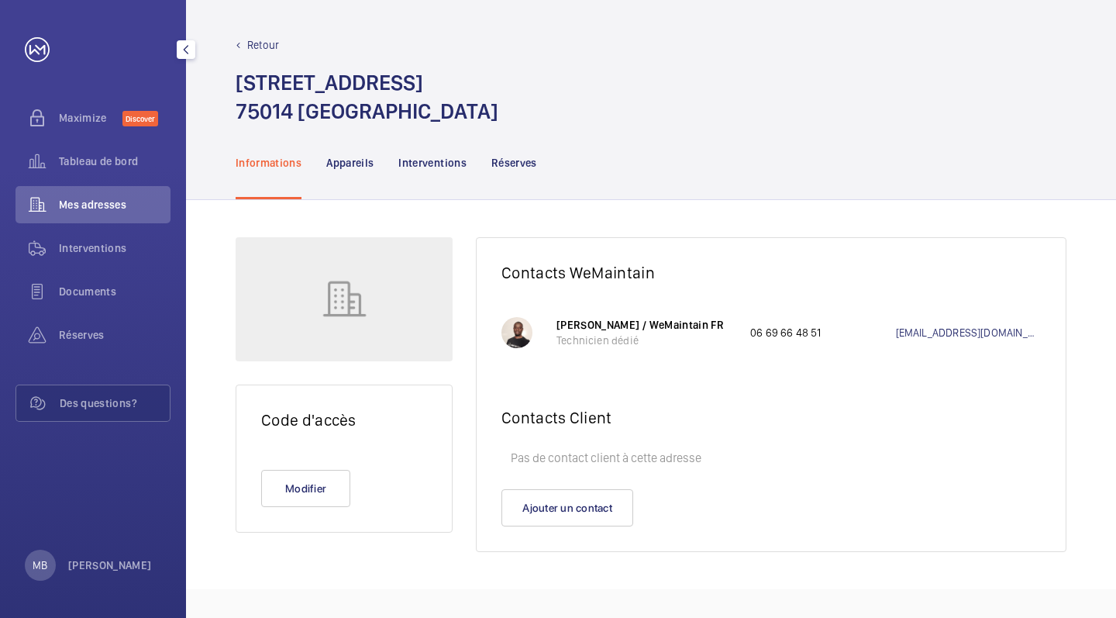
click at [116, 206] on span "Mes adresses" at bounding box center [115, 204] width 112 height 15
click at [133, 197] on span "Mes adresses" at bounding box center [115, 204] width 112 height 15
click at [247, 41] on p "Retour" at bounding box center [263, 44] width 32 height 15
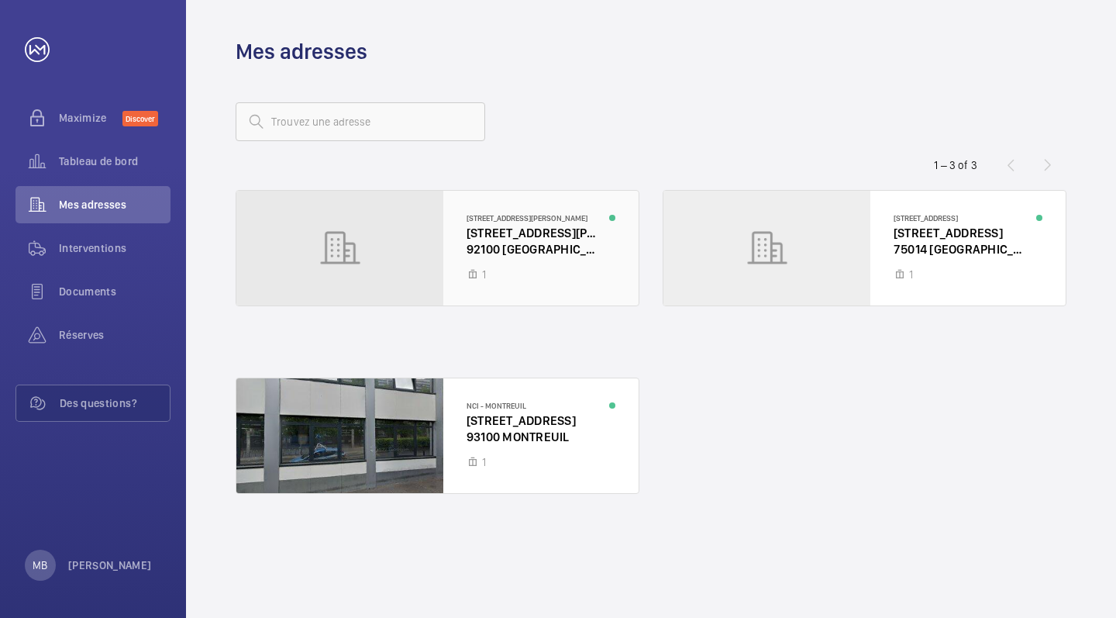
click at [429, 272] on div at bounding box center [437, 248] width 402 height 115
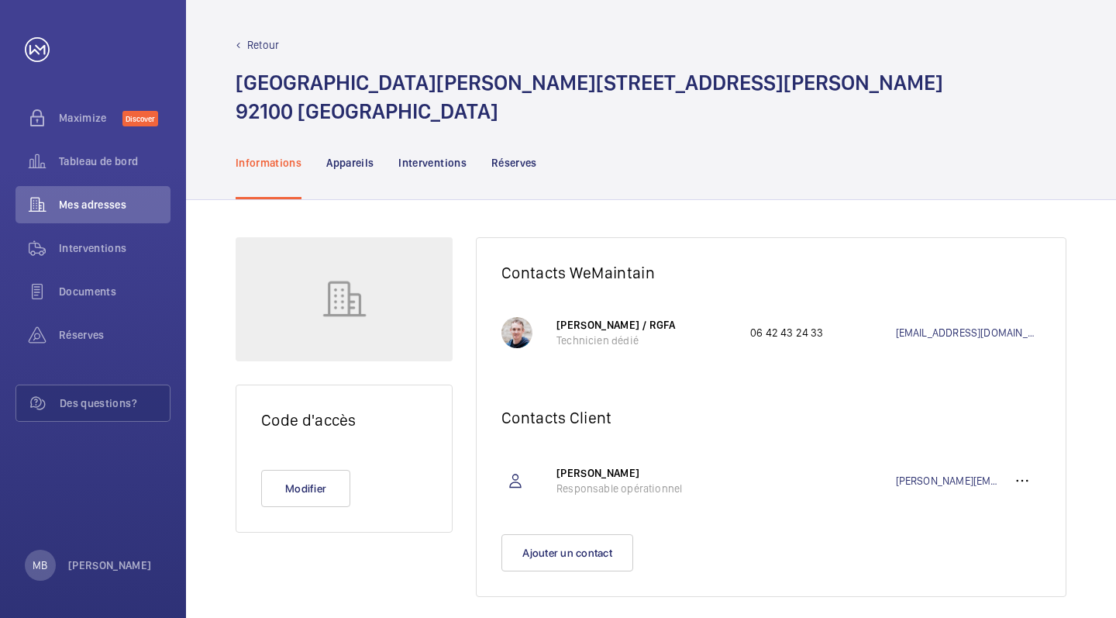
drag, startPoint x: 532, startPoint y: 136, endPoint x: 239, endPoint y: 92, distance: 296.1
click at [239, 92] on h1 "[GEOGRAPHIC_DATA][PERSON_NAME][STREET_ADDRESS][PERSON_NAME]" at bounding box center [590, 96] width 708 height 57
copy h1 "[GEOGRAPHIC_DATA][PERSON_NAME][STREET_ADDRESS][PERSON_NAME]"
click at [281, 507] on button "Modifier" at bounding box center [305, 488] width 89 height 37
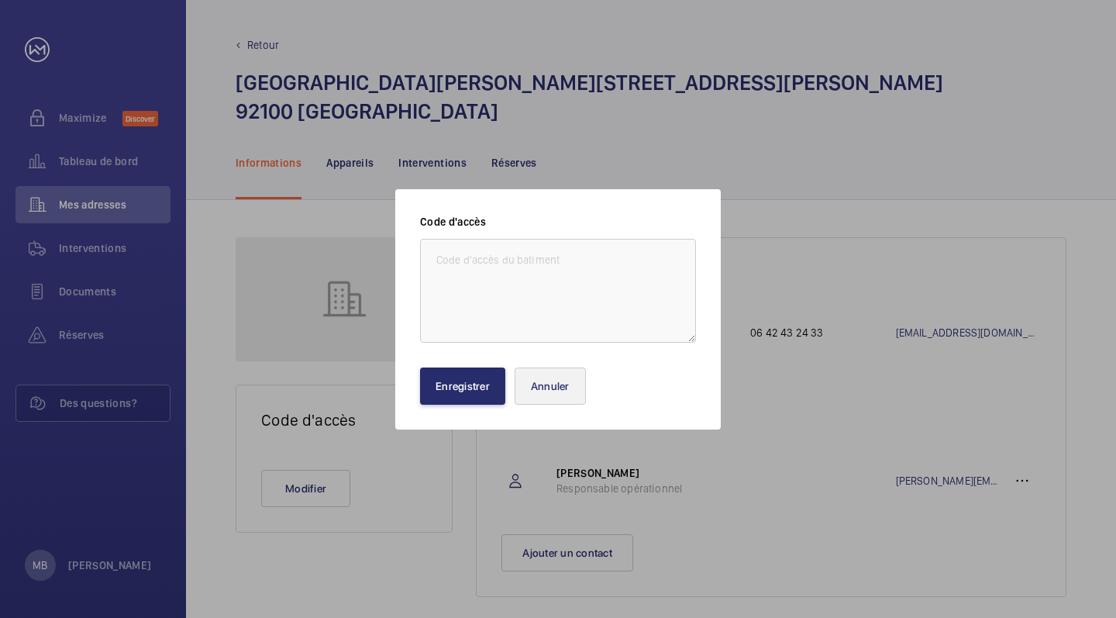
click at [551, 373] on button "Annuler" at bounding box center [550, 385] width 71 height 37
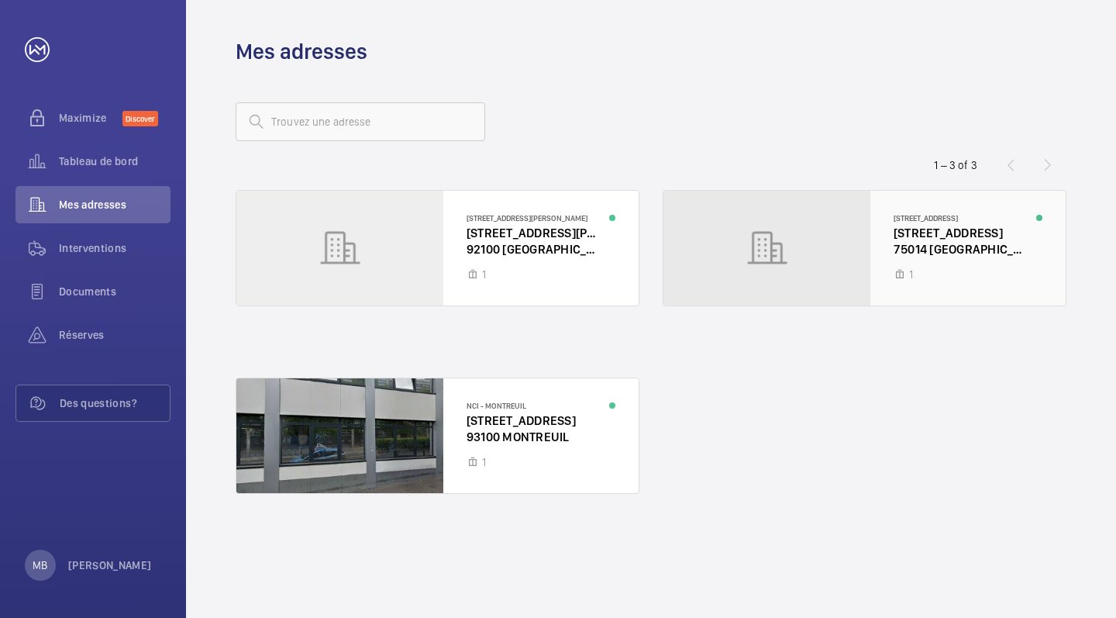
click at [802, 206] on div at bounding box center [864, 248] width 402 height 115
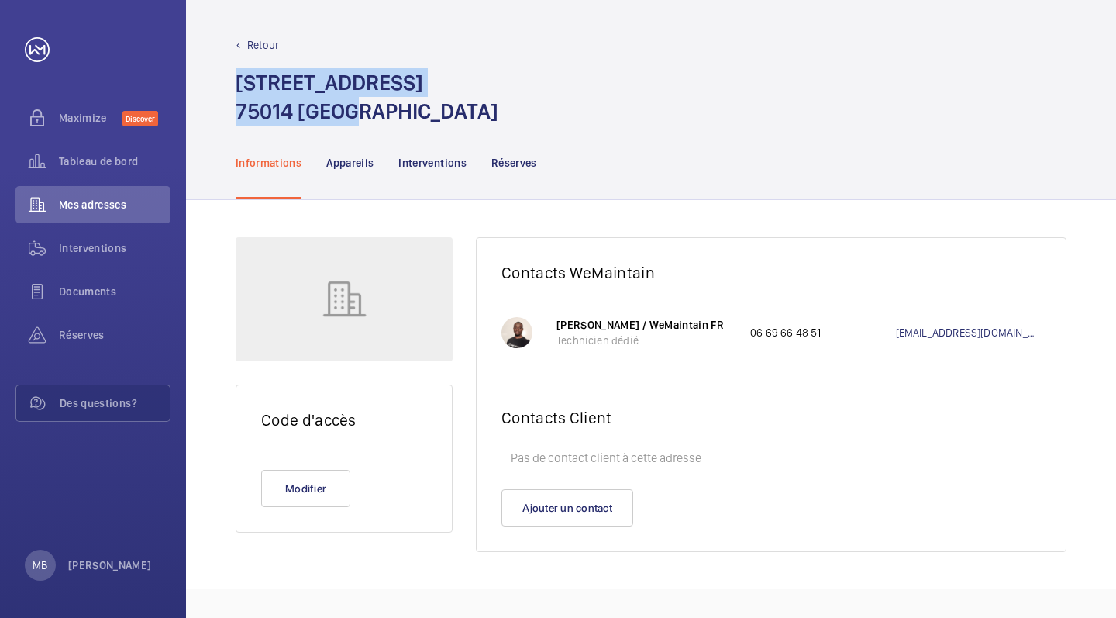
drag, startPoint x: 345, startPoint y: 112, endPoint x: 240, endPoint y: 85, distance: 107.9
click at [240, 85] on h1 "[STREET_ADDRESS]" at bounding box center [367, 96] width 263 height 57
copy h1 "[STREET_ADDRESS]"
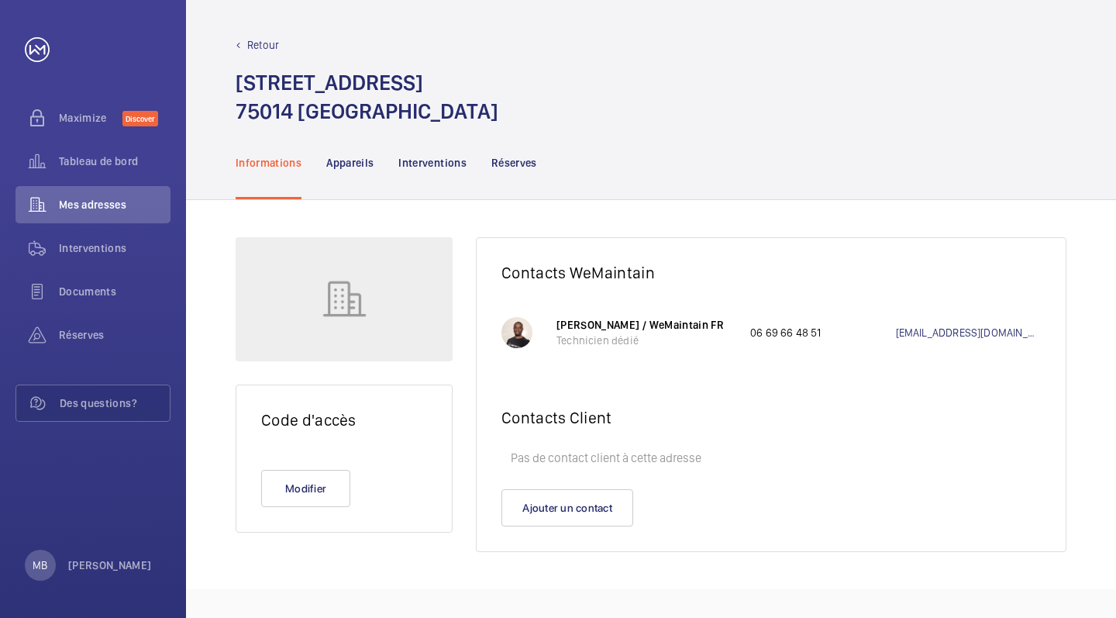
click at [255, 40] on p "Retour" at bounding box center [263, 44] width 32 height 15
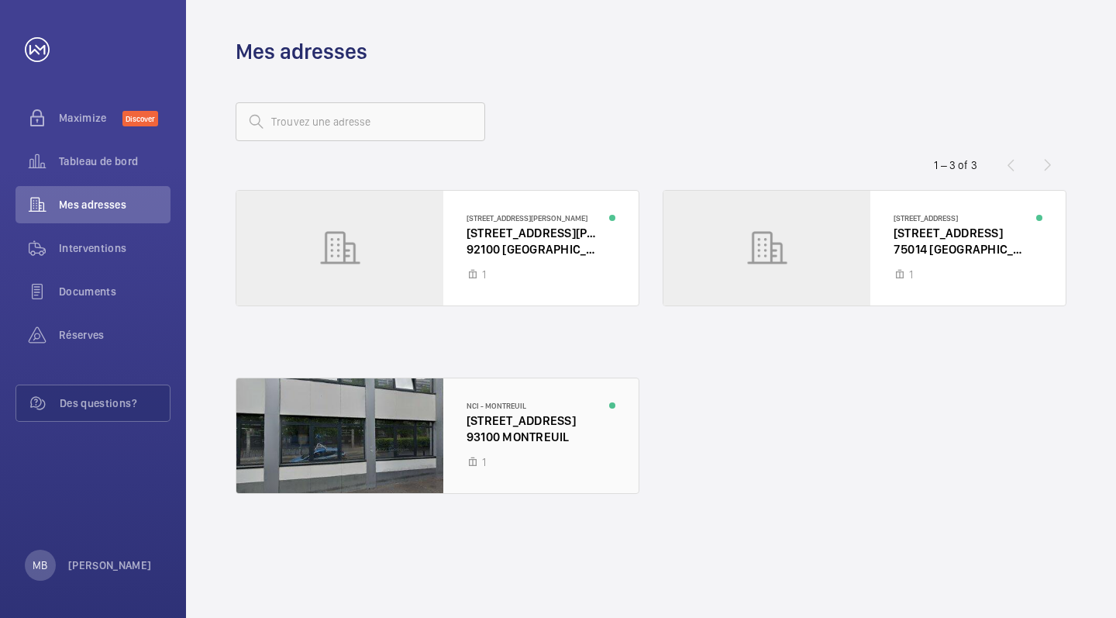
click at [404, 428] on div at bounding box center [437, 435] width 402 height 115
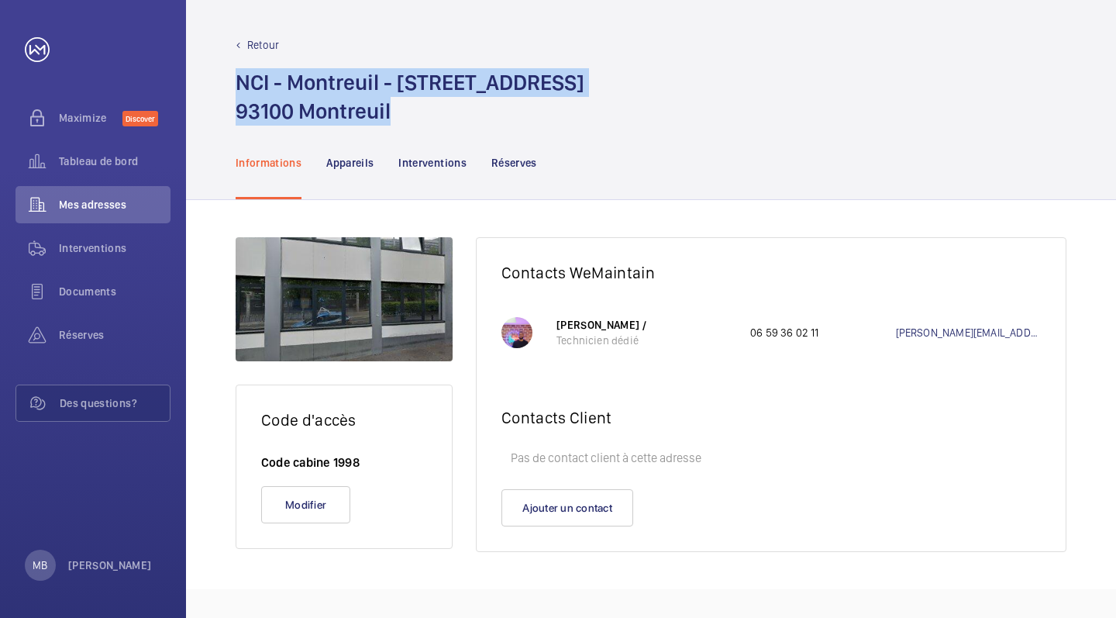
drag, startPoint x: 395, startPoint y: 109, endPoint x: 237, endPoint y: 84, distance: 160.0
click at [237, 84] on h1 "NCI - Montreuil - [STREET_ADDRESS]" at bounding box center [410, 96] width 349 height 57
copy h1 "NCI - Montreuil - [STREET_ADDRESS]"
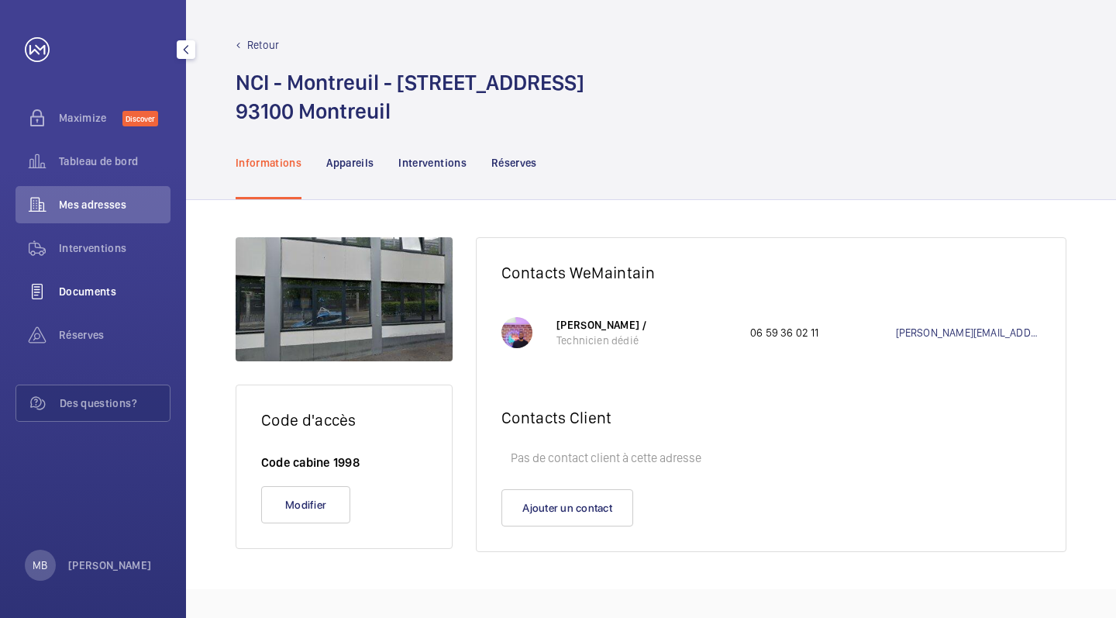
click at [122, 298] on span "Documents" at bounding box center [115, 291] width 112 height 15
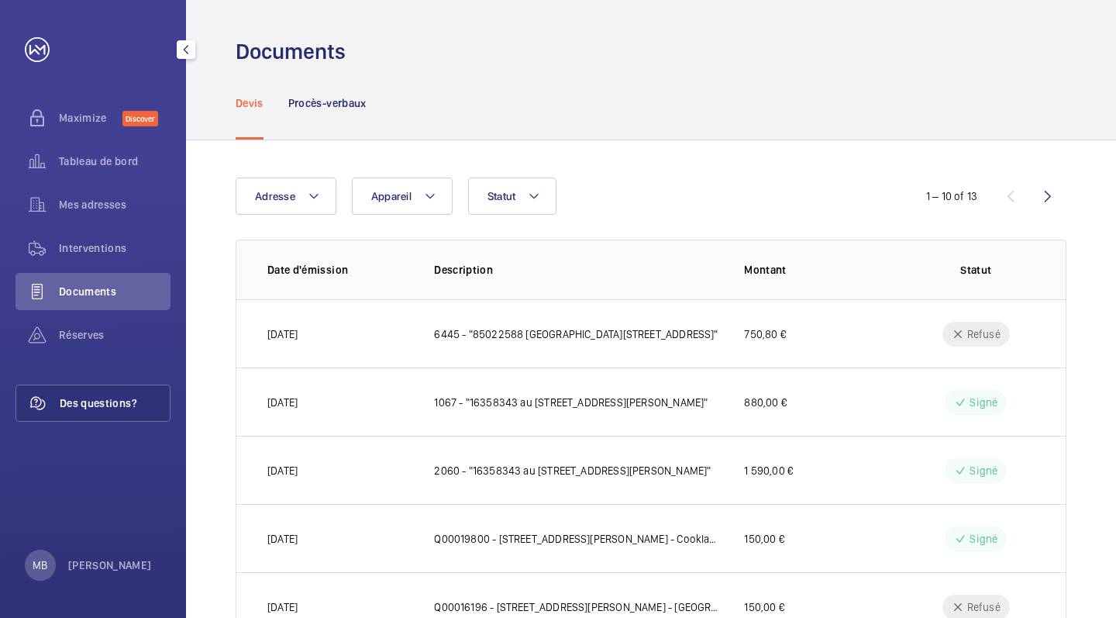
click at [112, 402] on span "Des questions?" at bounding box center [115, 402] width 110 height 15
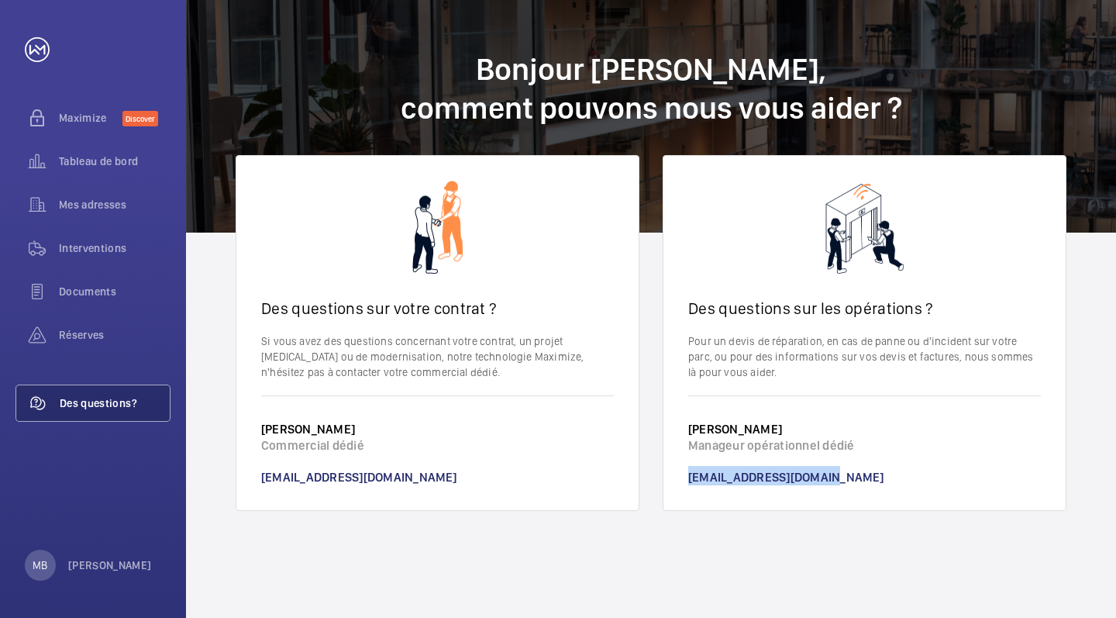
drag, startPoint x: 844, startPoint y: 477, endPoint x: 687, endPoint y: 480, distance: 156.6
click at [687, 480] on wm-front-card-footer "[PERSON_NAME] Manageur opérationnel dédié [EMAIL_ADDRESS][DOMAIN_NAME]" at bounding box center [864, 452] width 402 height 115
copy link "[EMAIL_ADDRESS][DOMAIN_NAME]"
click at [142, 288] on span "Documents" at bounding box center [115, 291] width 112 height 15
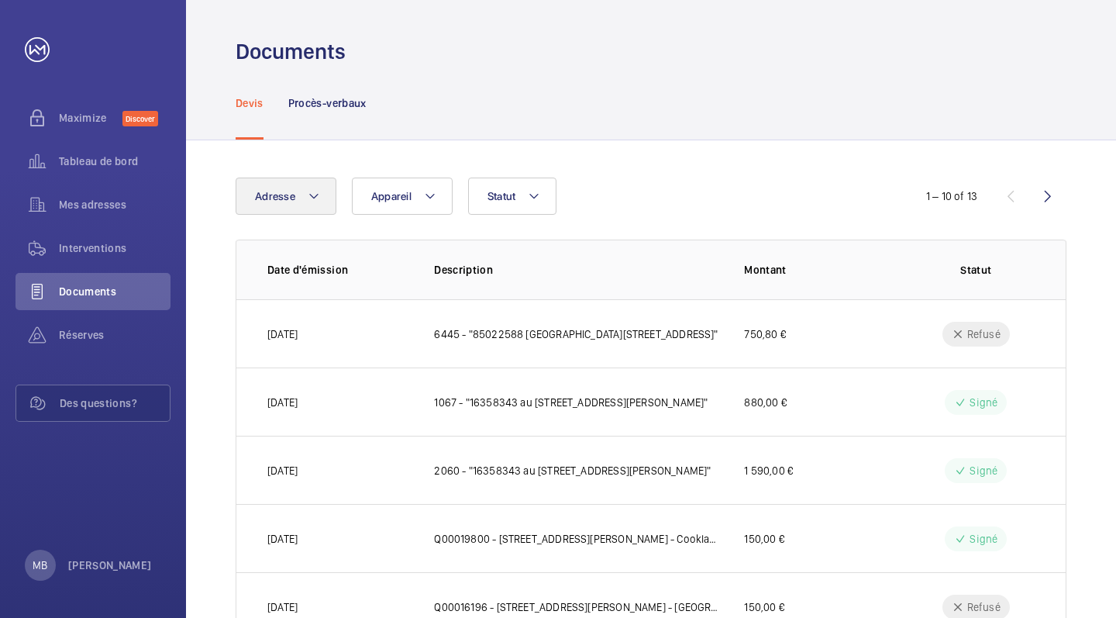
click at [301, 195] on button "Adresse" at bounding box center [286, 195] width 101 height 37
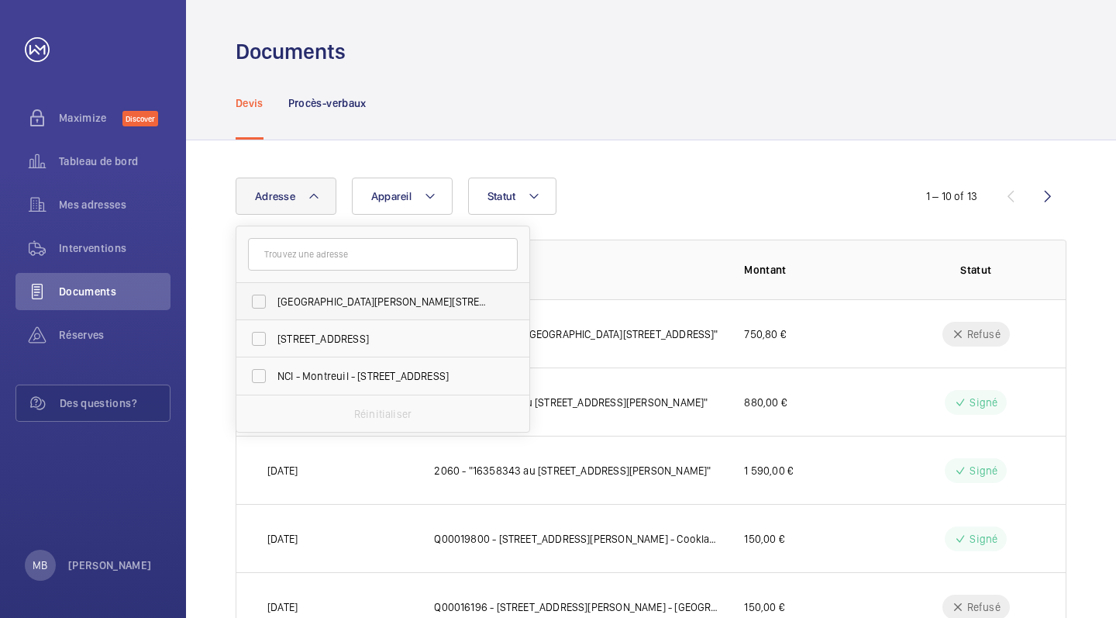
click at [320, 305] on span "[GEOGRAPHIC_DATA][PERSON_NAME][STREET_ADDRESS][PERSON_NAME][GEOGRAPHIC_DATA]" at bounding box center [383, 301] width 213 height 15
click at [274, 305] on input "[GEOGRAPHIC_DATA][PERSON_NAME][STREET_ADDRESS][PERSON_NAME][GEOGRAPHIC_DATA]" at bounding box center [258, 301] width 31 height 31
checkbox input "true"
click at [647, 160] on div "Adresse [STREET_ADDRESS][PERSON_NAME] - [STREET_ADDRESS][PERSON_NAME] [GEOGRAPH…" at bounding box center [651, 545] width 930 height 810
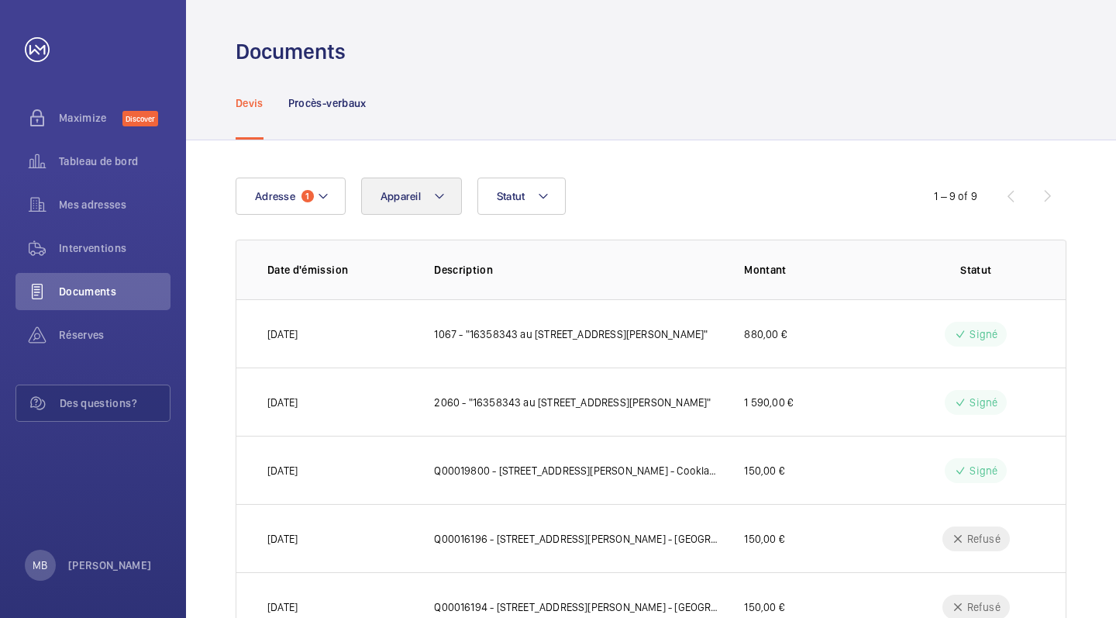
click at [428, 195] on button "Appareil" at bounding box center [411, 195] width 101 height 37
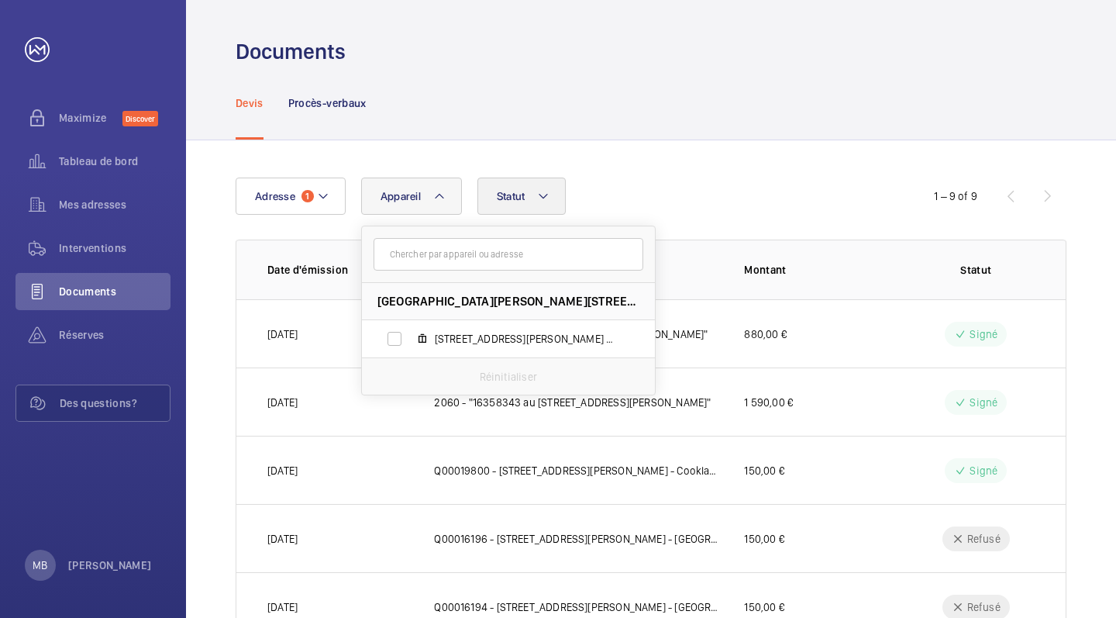
click at [521, 193] on span "Statut" at bounding box center [511, 196] width 29 height 12
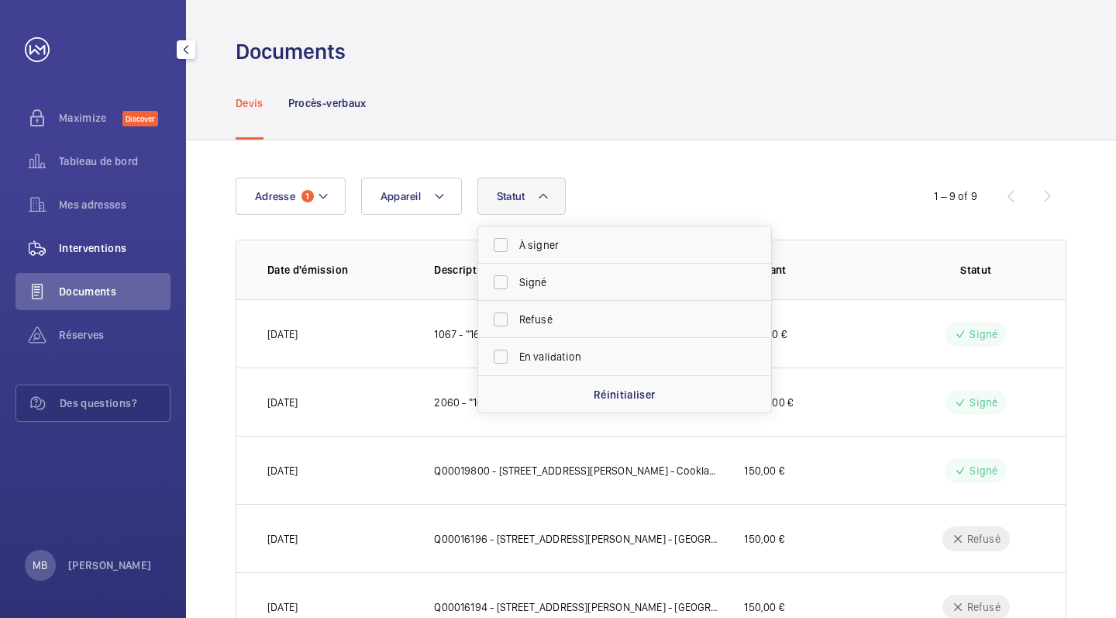
click at [124, 244] on span "Interventions" at bounding box center [115, 247] width 112 height 15
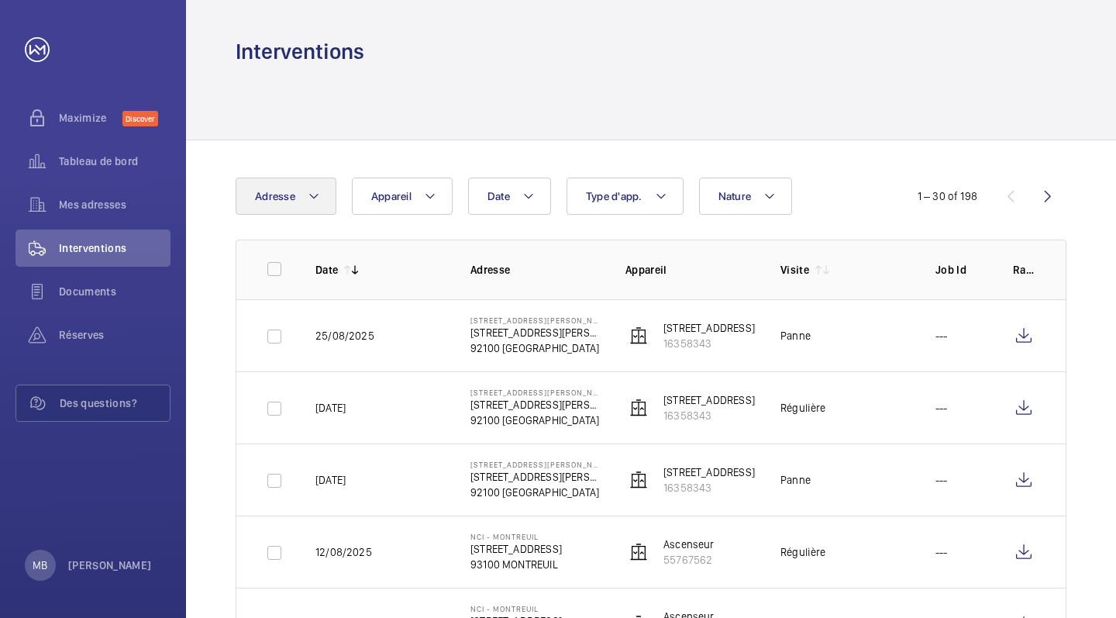
click at [298, 198] on button "Adresse" at bounding box center [286, 195] width 101 height 37
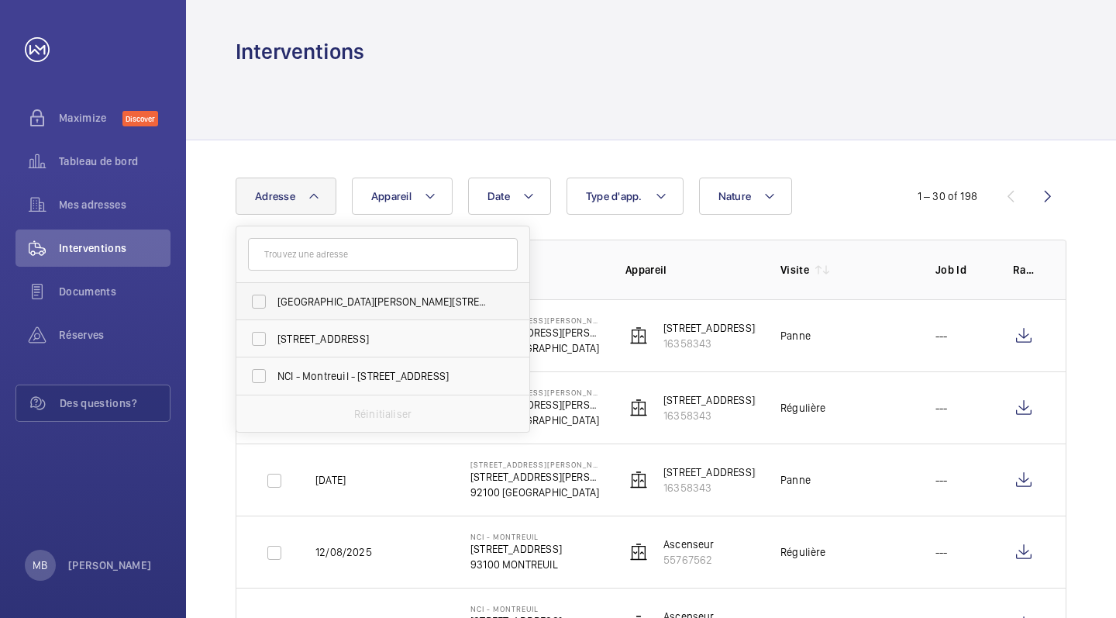
click at [329, 305] on span "[GEOGRAPHIC_DATA][PERSON_NAME][STREET_ADDRESS][PERSON_NAME][GEOGRAPHIC_DATA]" at bounding box center [383, 301] width 213 height 15
click at [274, 305] on input "[GEOGRAPHIC_DATA][PERSON_NAME][STREET_ADDRESS][PERSON_NAME][GEOGRAPHIC_DATA]" at bounding box center [258, 301] width 31 height 31
checkbox input "true"
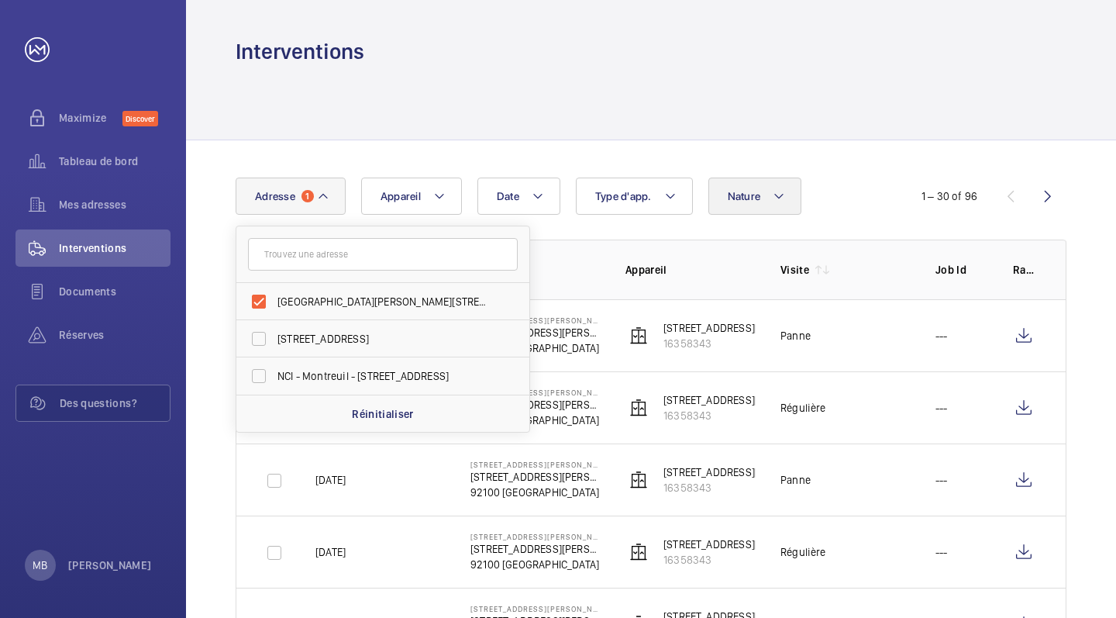
click at [730, 203] on button "Nature" at bounding box center [755, 195] width 94 height 37
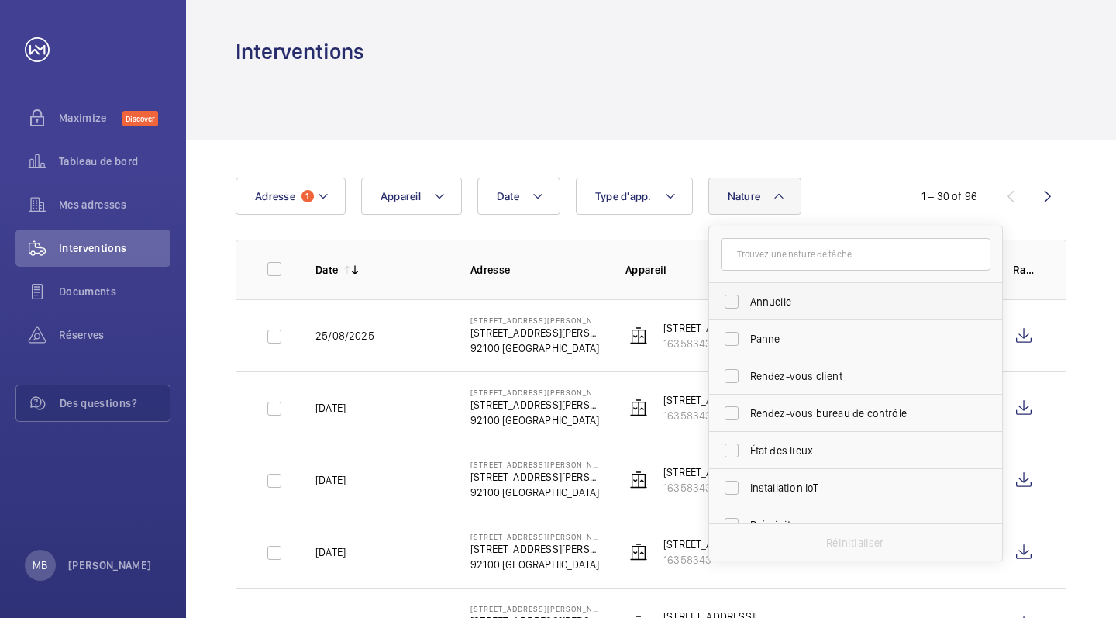
click at [757, 306] on span "Annuelle" at bounding box center [856, 301] width 213 height 15
click at [747, 306] on input "Annuelle" at bounding box center [731, 301] width 31 height 31
checkbox input "true"
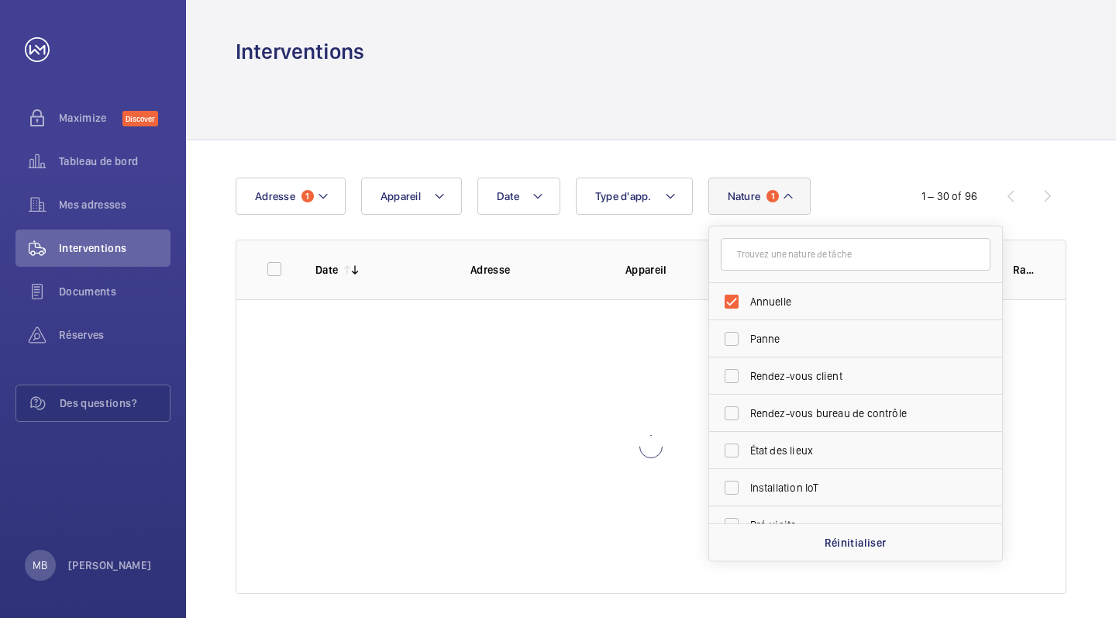
click at [853, 159] on div "Date Adresse 1 Appareil Type d'app. Nature 1 [PERSON_NAME] Rendez-vous client R…" at bounding box center [651, 385] width 930 height 491
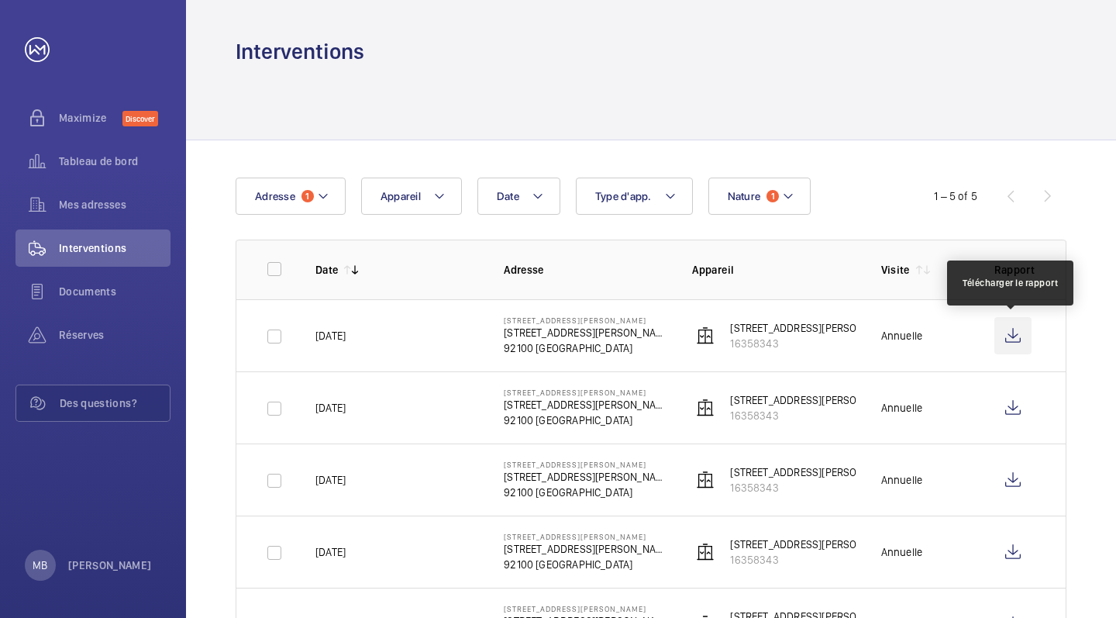
click at [1011, 340] on wm-front-icon-button at bounding box center [1012, 335] width 37 height 37
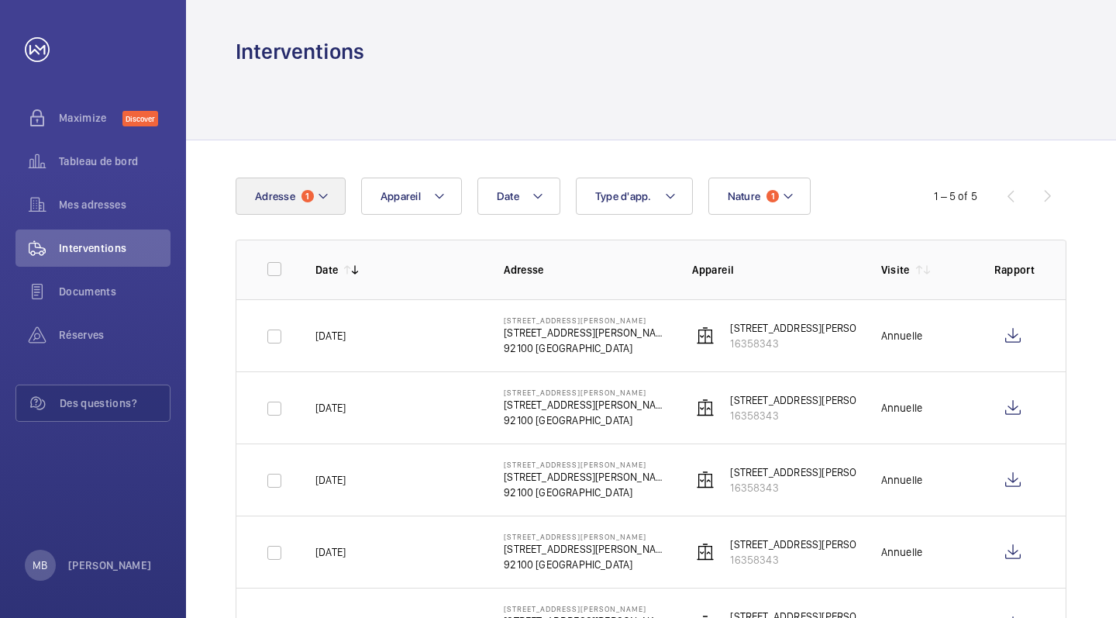
click at [326, 199] on mat-icon at bounding box center [323, 196] width 12 height 19
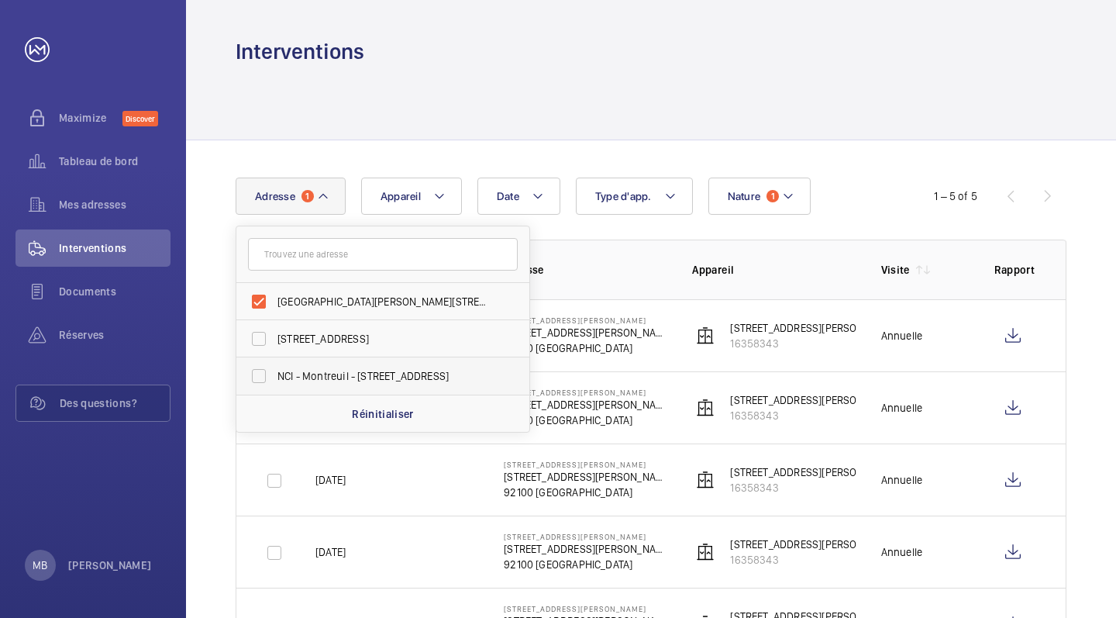
click at [262, 369] on label "NCI - Montreuil - [STREET_ADDRESS]" at bounding box center [371, 375] width 270 height 37
click at [262, 369] on input "NCI - Montreuil - [STREET_ADDRESS]" at bounding box center [258, 375] width 31 height 31
checkbox input "true"
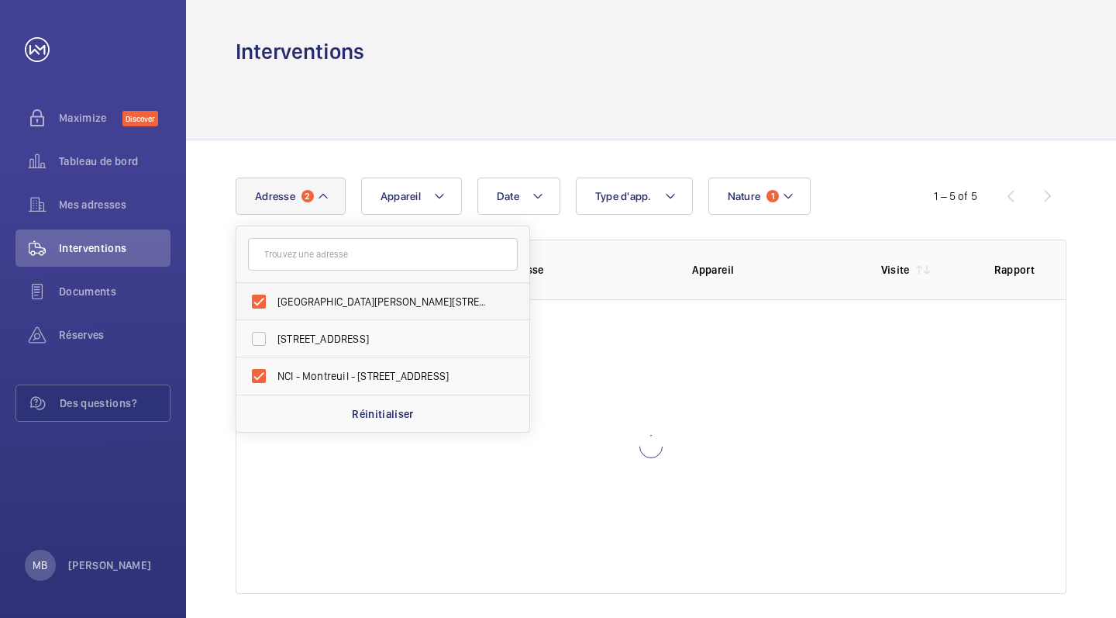
click at [262, 309] on label "[GEOGRAPHIC_DATA][PERSON_NAME][STREET_ADDRESS][PERSON_NAME][GEOGRAPHIC_DATA]" at bounding box center [371, 301] width 270 height 37
click at [262, 309] on input "[GEOGRAPHIC_DATA][PERSON_NAME][STREET_ADDRESS][PERSON_NAME][GEOGRAPHIC_DATA]" at bounding box center [258, 301] width 31 height 31
checkbox input "false"
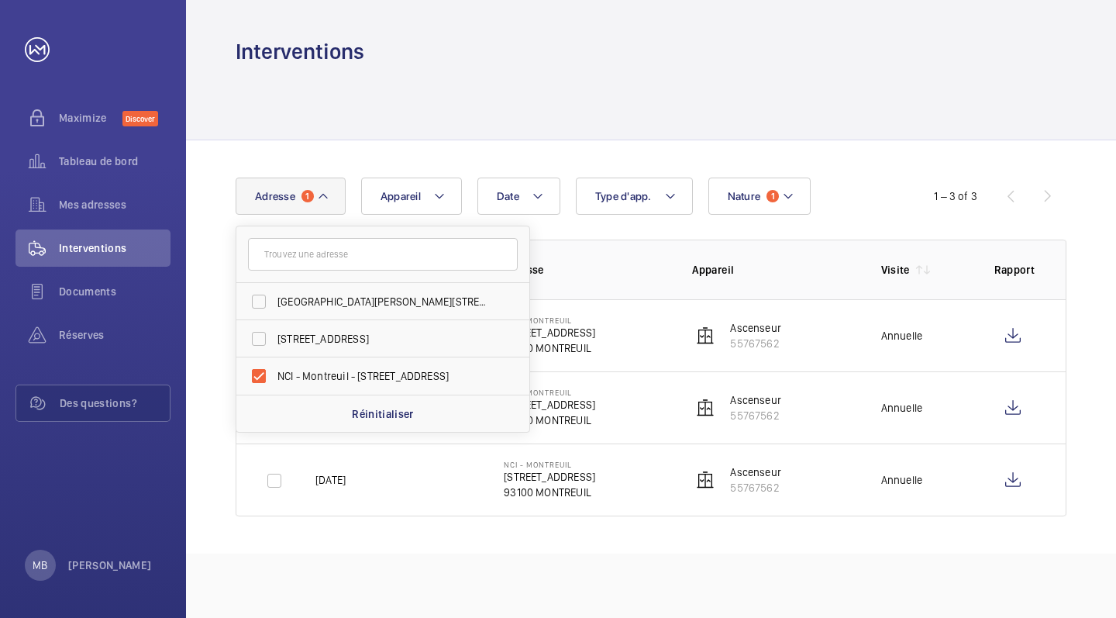
click at [870, 191] on div "Date Adresse [STREET_ADDRESS][GEOGRAPHIC_DATA][PERSON_NAME][STREET_ADDRESS][PER…" at bounding box center [558, 195] width 645 height 37
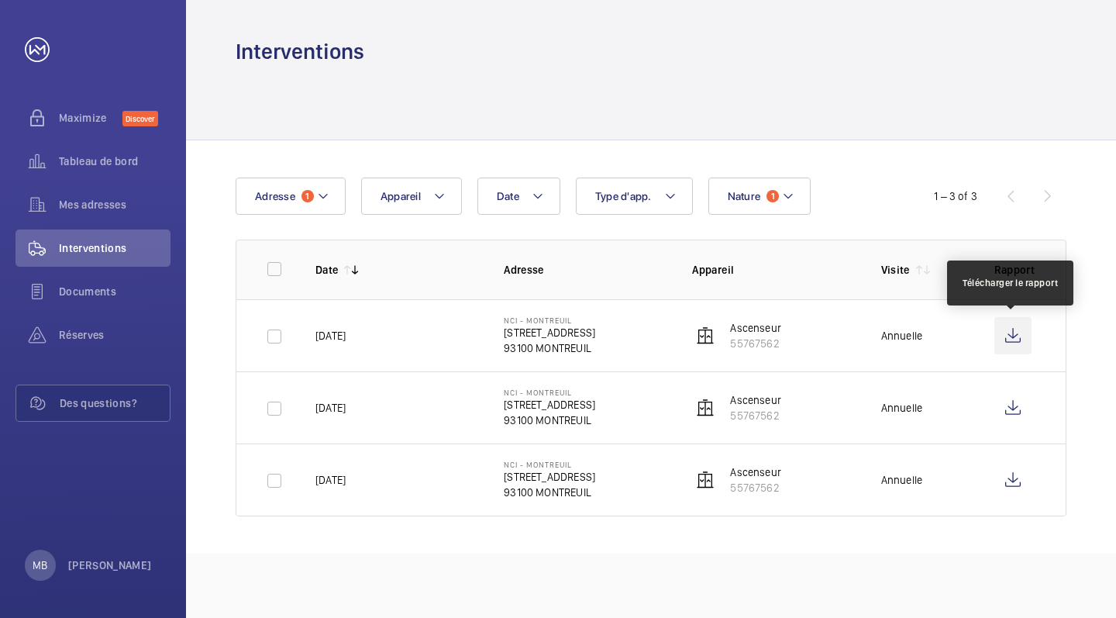
click at [1012, 338] on wm-front-icon-button at bounding box center [1012, 335] width 37 height 37
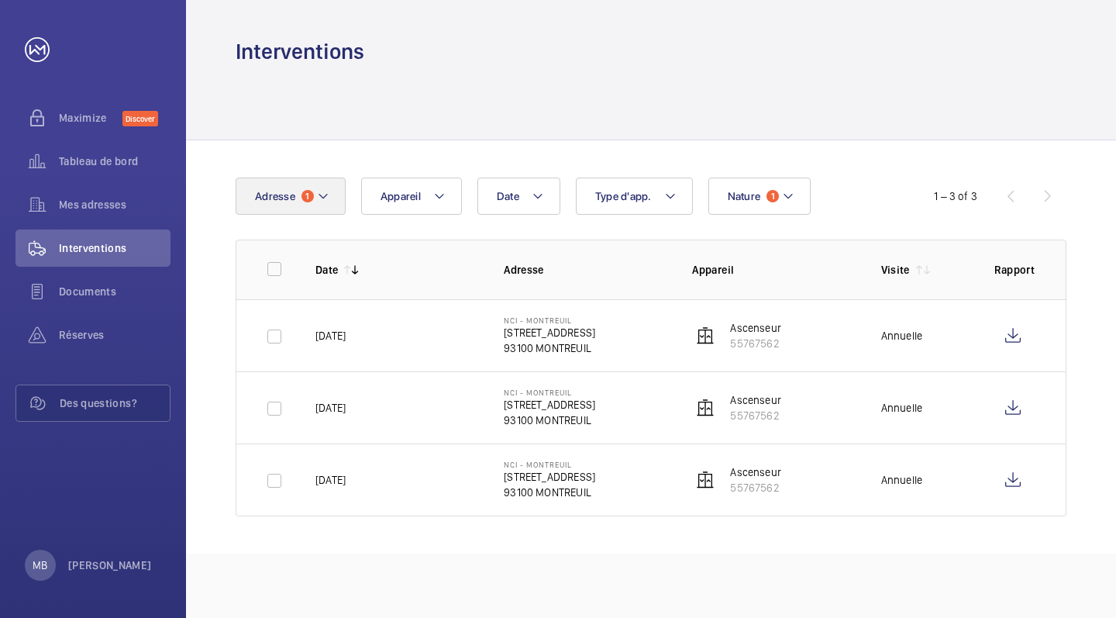
click at [325, 186] on button "Adresse 1" at bounding box center [291, 195] width 110 height 37
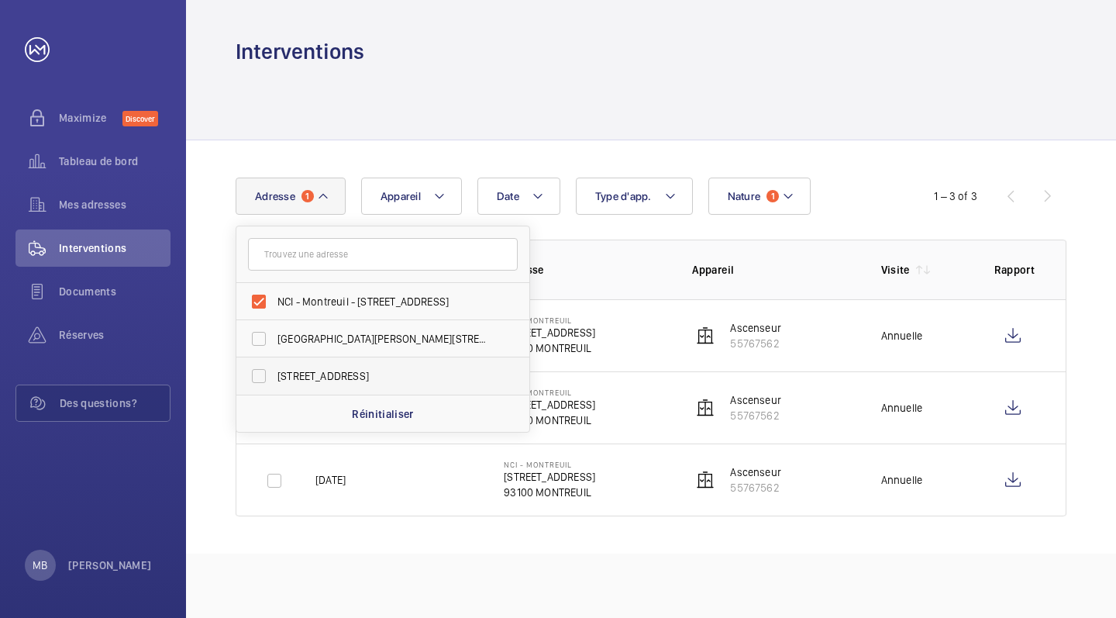
click at [263, 378] on label "[STREET_ADDRESS]" at bounding box center [371, 375] width 270 height 37
click at [263, 378] on input "[STREET_ADDRESS]" at bounding box center [258, 375] width 31 height 31
checkbox input "true"
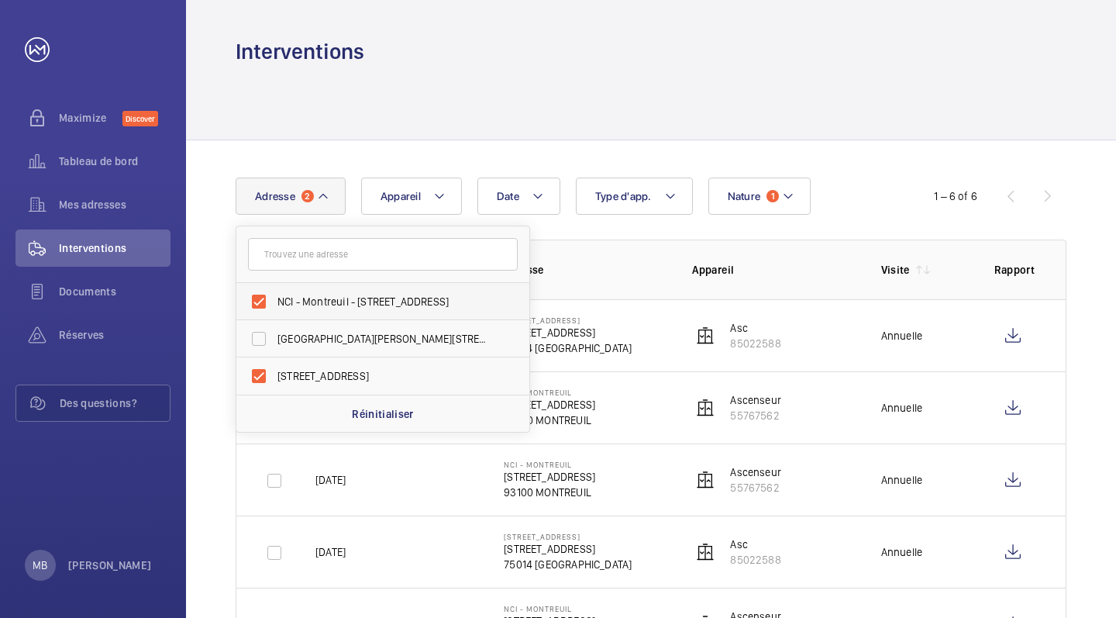
click at [260, 294] on label "NCI - Montreuil - [STREET_ADDRESS]" at bounding box center [371, 301] width 270 height 37
click at [260, 294] on input "NCI - Montreuil - [STREET_ADDRESS]" at bounding box center [258, 301] width 31 height 31
checkbox input "false"
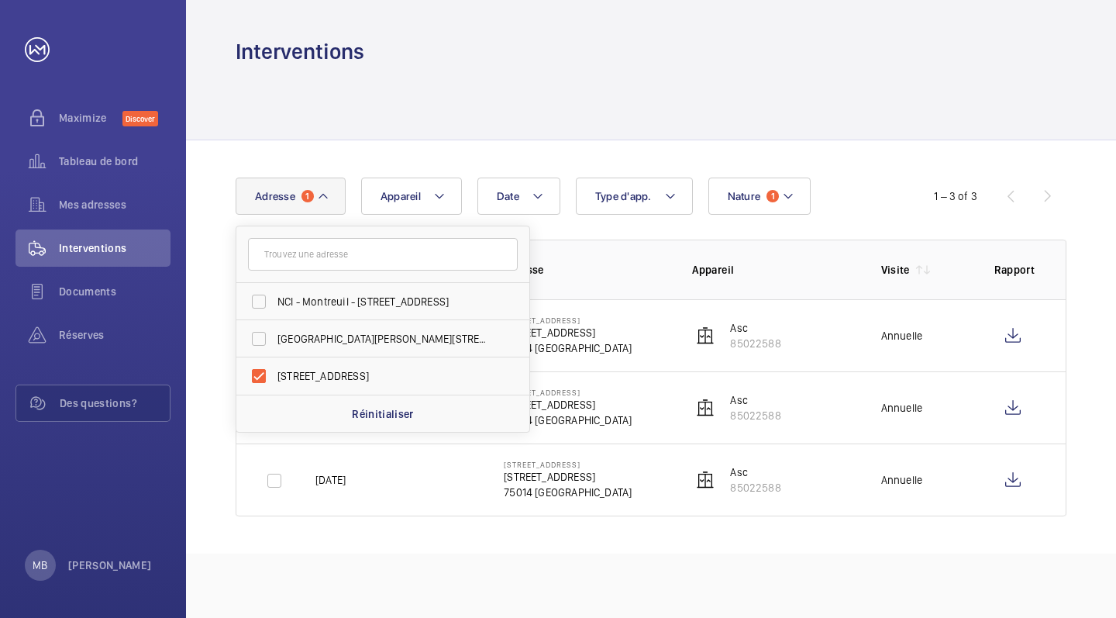
click at [900, 133] on div at bounding box center [651, 103] width 831 height 74
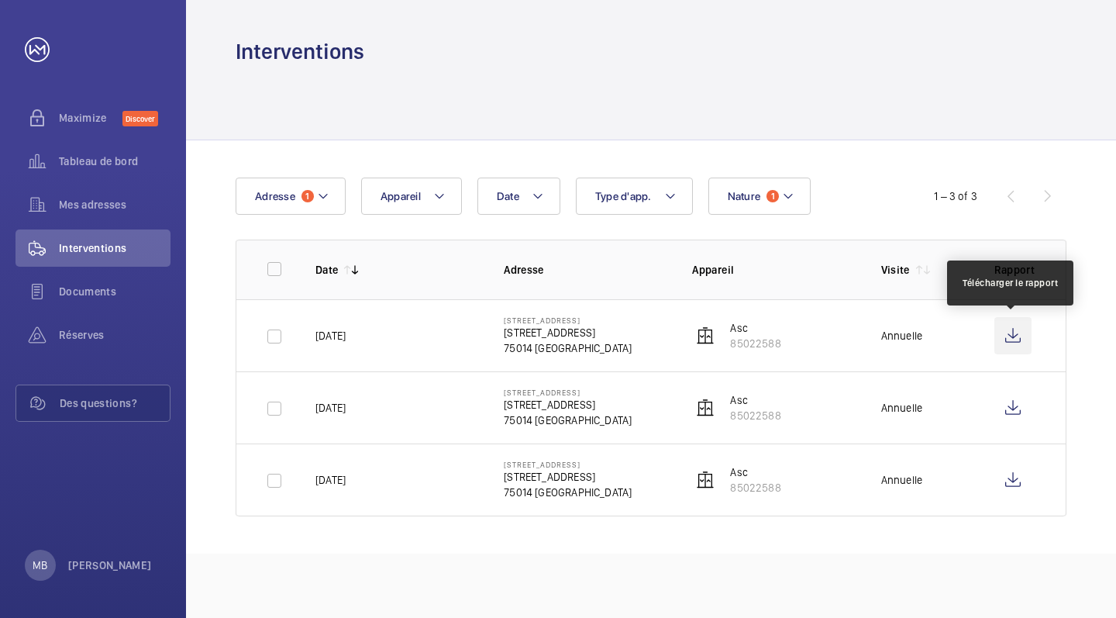
click at [1015, 332] on wm-front-icon-button at bounding box center [1012, 335] width 37 height 37
